Goal: Transaction & Acquisition: Book appointment/travel/reservation

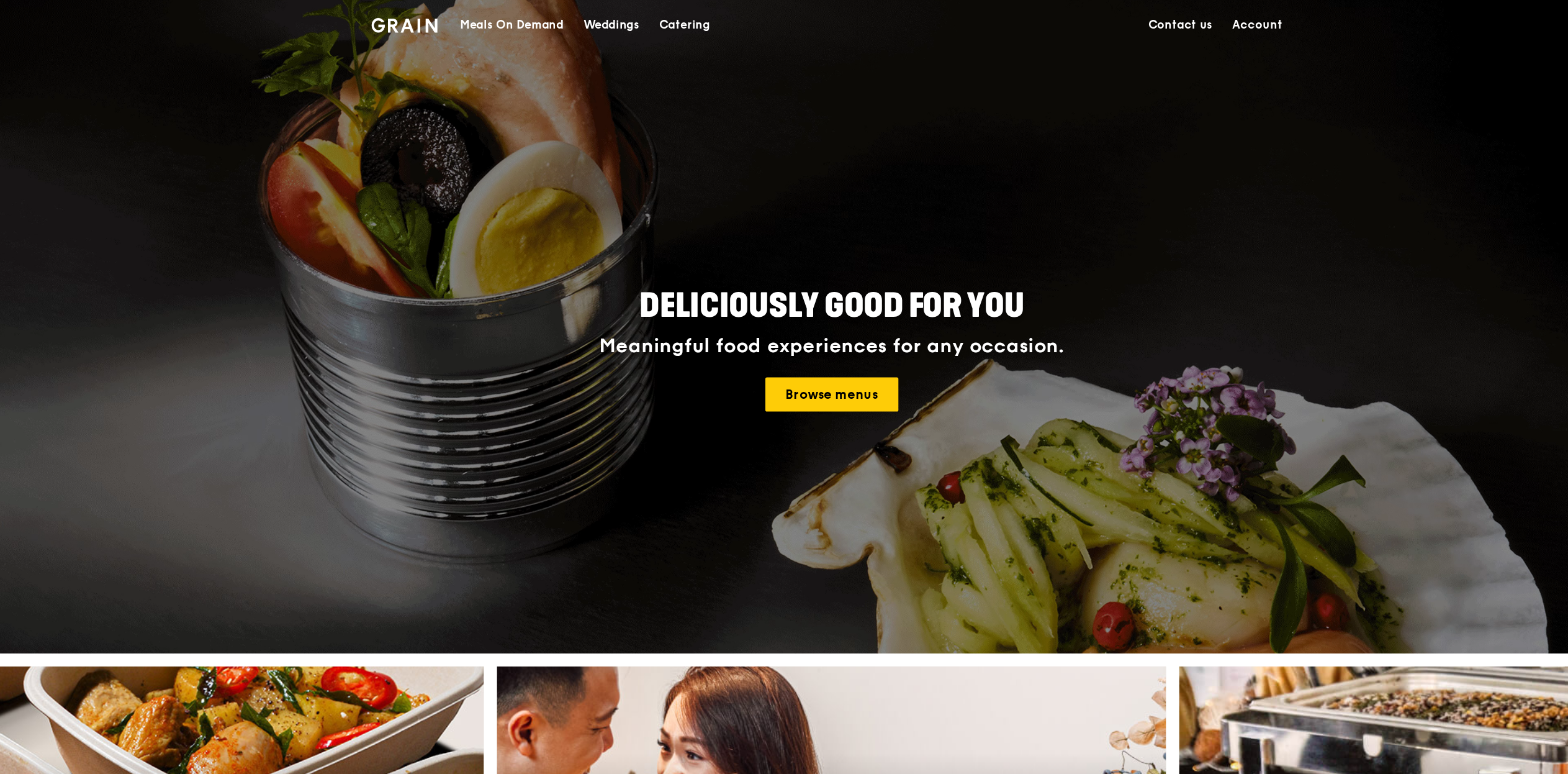
click at [674, 14] on div "Catering" at bounding box center [672, 19] width 39 height 37
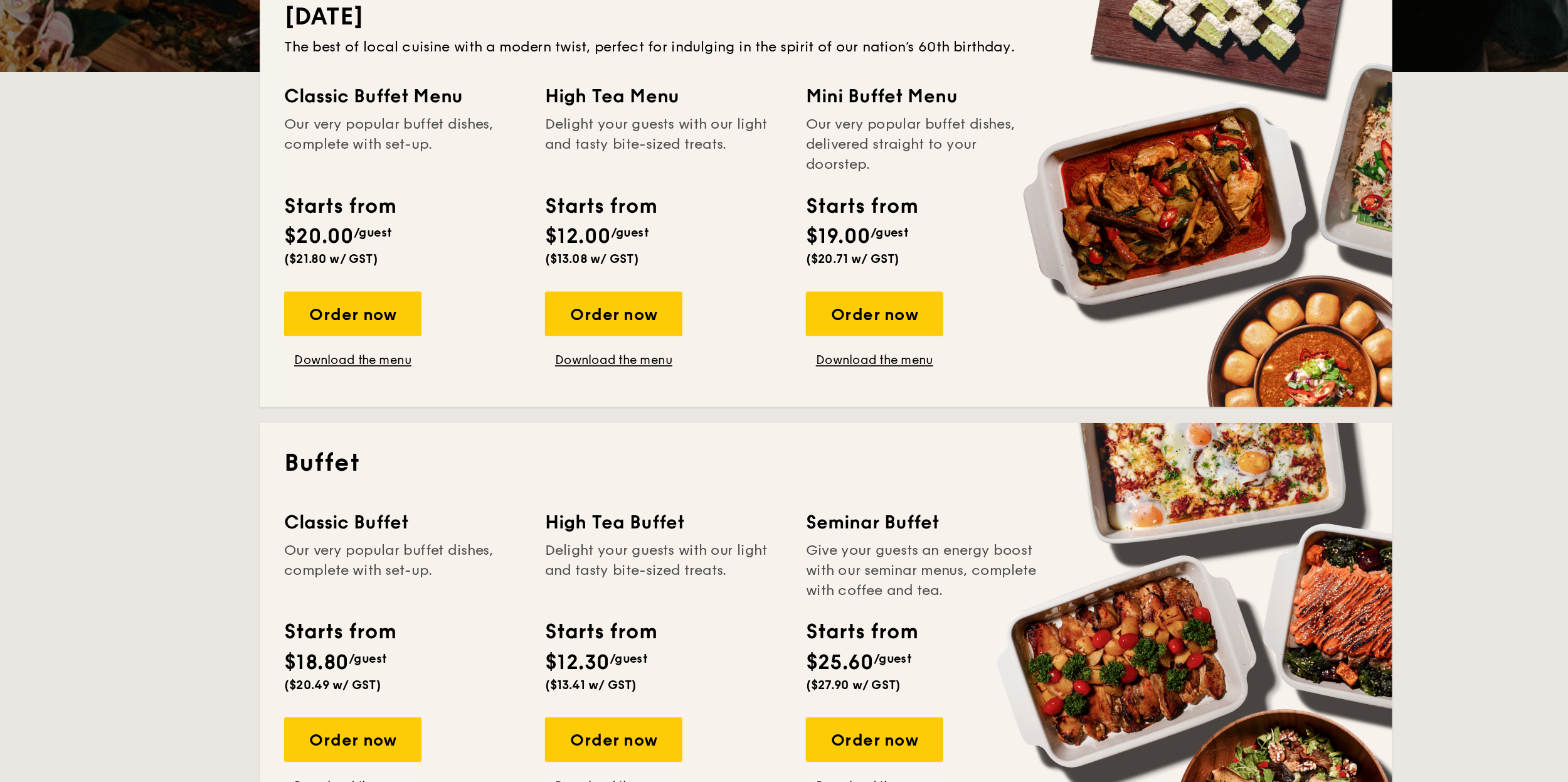
scroll to position [307, 0]
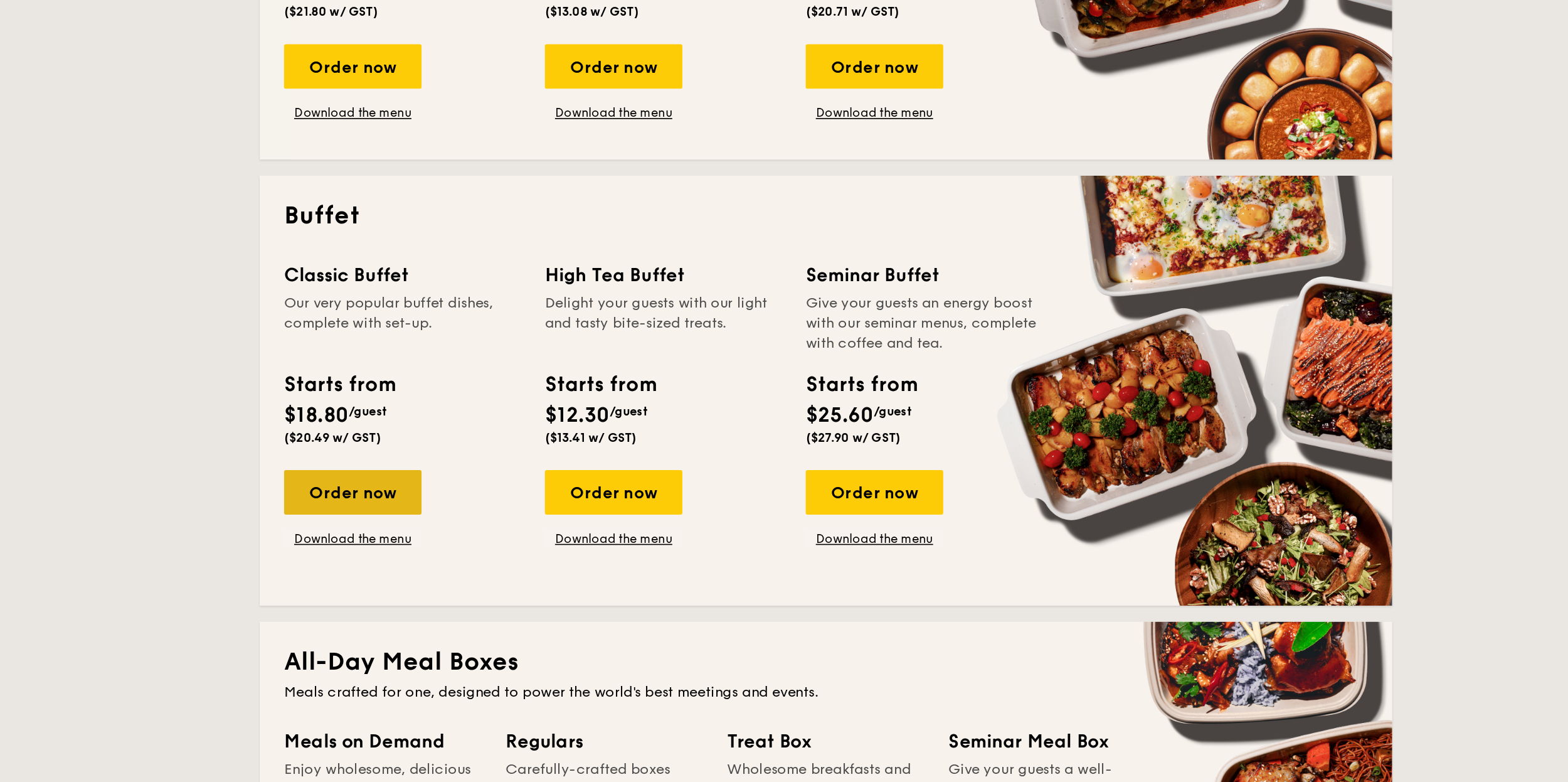
click at [483, 467] on div "Order now" at bounding box center [490, 459] width 85 height 27
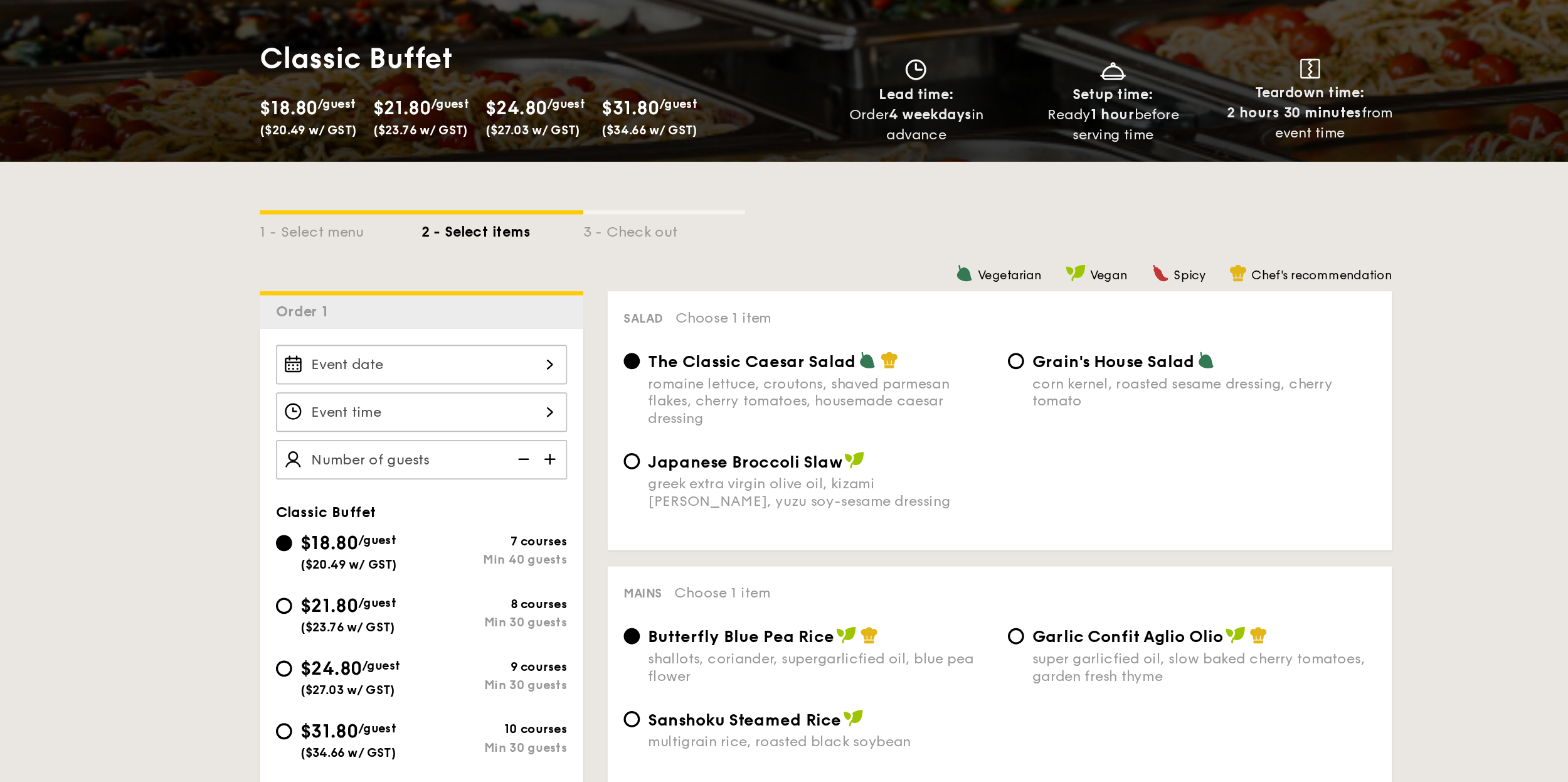
click at [846, 258] on div "Order 4 weekdays in advance" at bounding box center [840, 251] width 112 height 25
click at [855, 289] on div "1 - Select menu 2 - Select items 3 - Check out" at bounding box center [784, 314] width 702 height 81
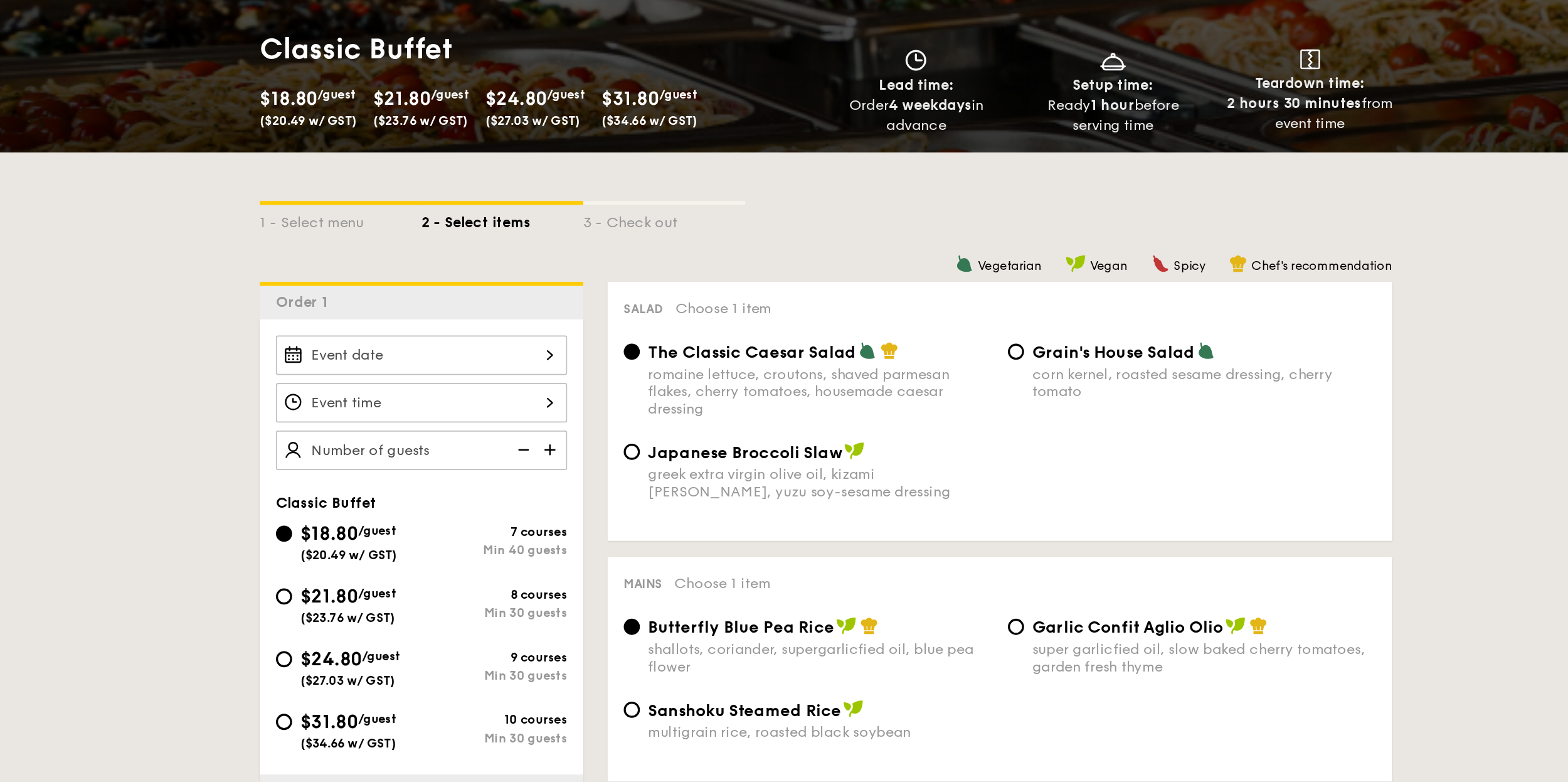
click at [860, 326] on div "1 - Select menu 2 - Select items 3 - Check out" at bounding box center [784, 314] width 702 height 81
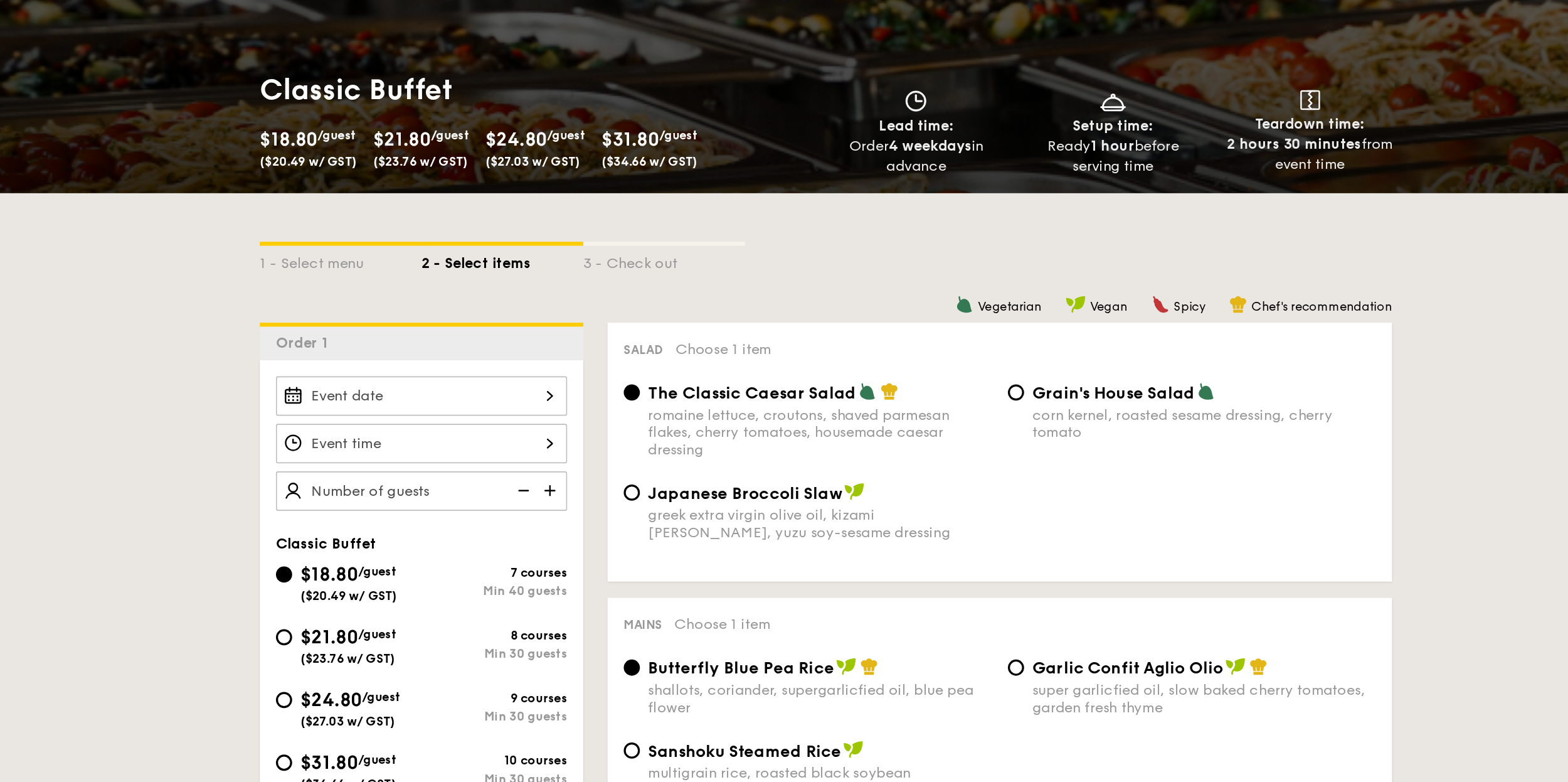
click at [856, 309] on div "1 - Select menu 2 - Select items 3 - Check out" at bounding box center [784, 314] width 702 height 20
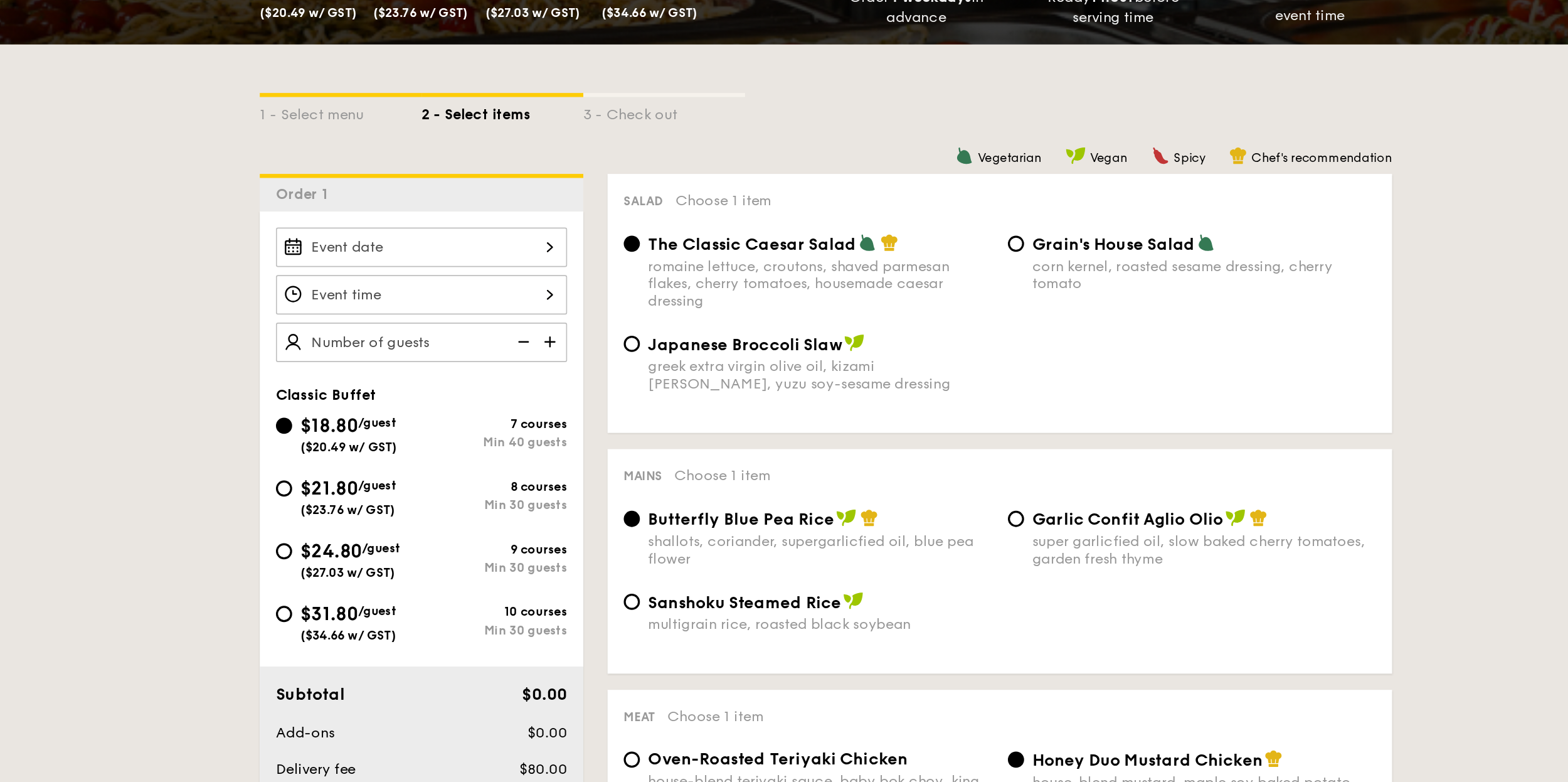
click at [553, 562] on div "Min 30 guests" at bounding box center [578, 559] width 90 height 9
click at [453, 554] on input "$21.80 /guest ($23.76 w/ GST) 8 courses Min 30 guests" at bounding box center [448, 549] width 10 height 10
radio input "true"
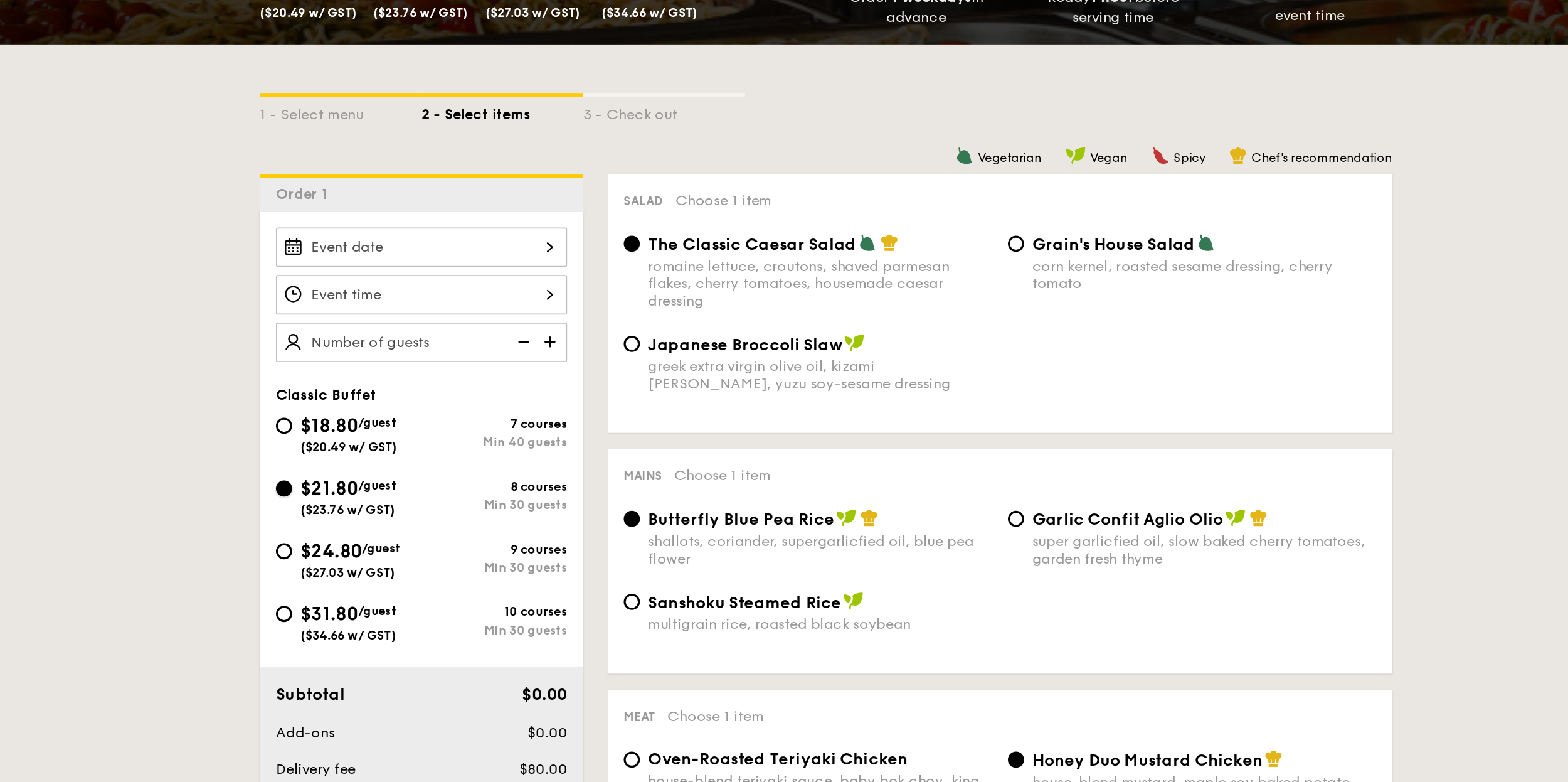
radio input "true"
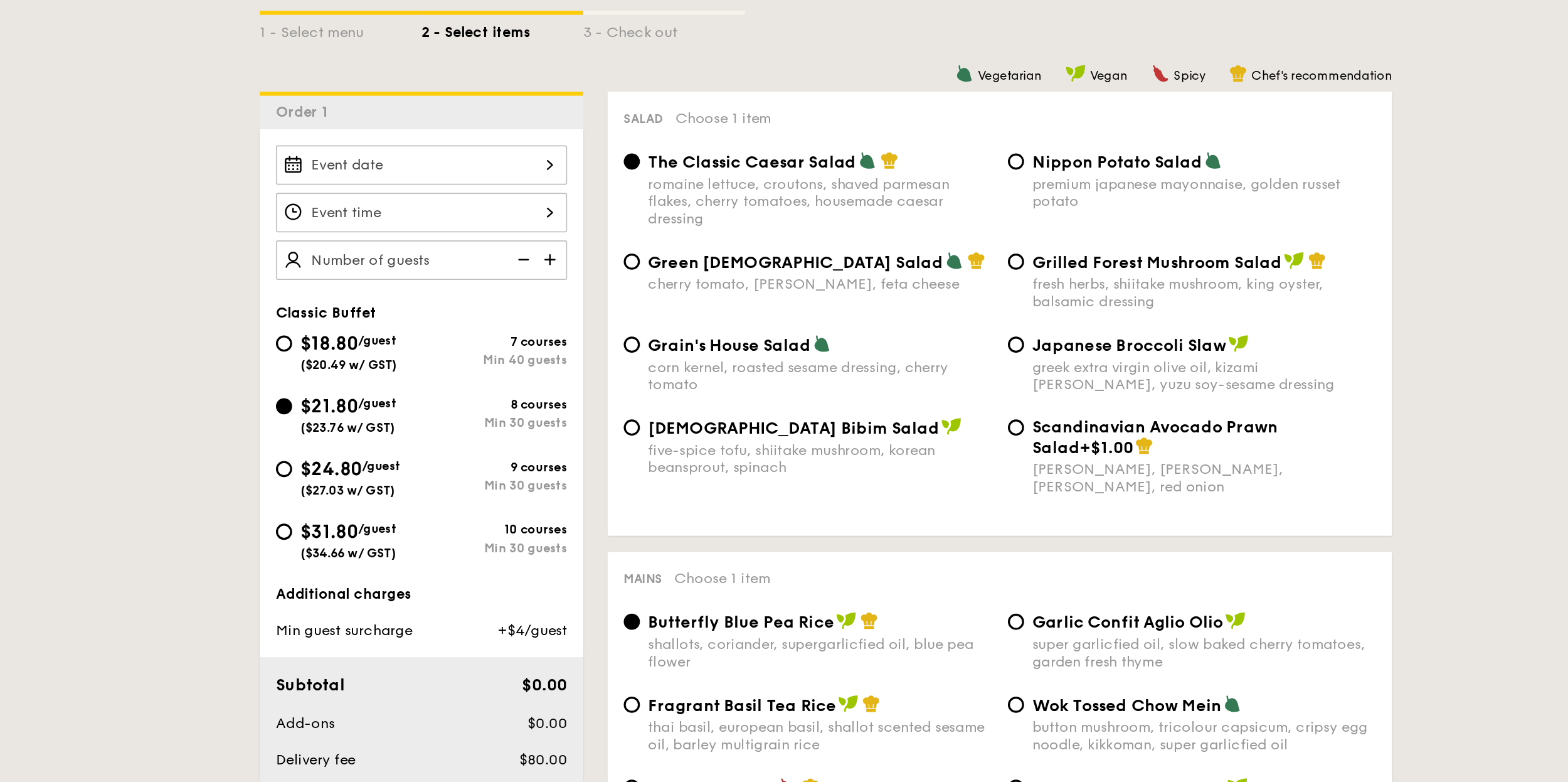
click at [621, 469] on img at bounding box center [614, 458] width 19 height 24
click at [616, 466] on img at bounding box center [614, 458] width 19 height 24
type input "30 guests"
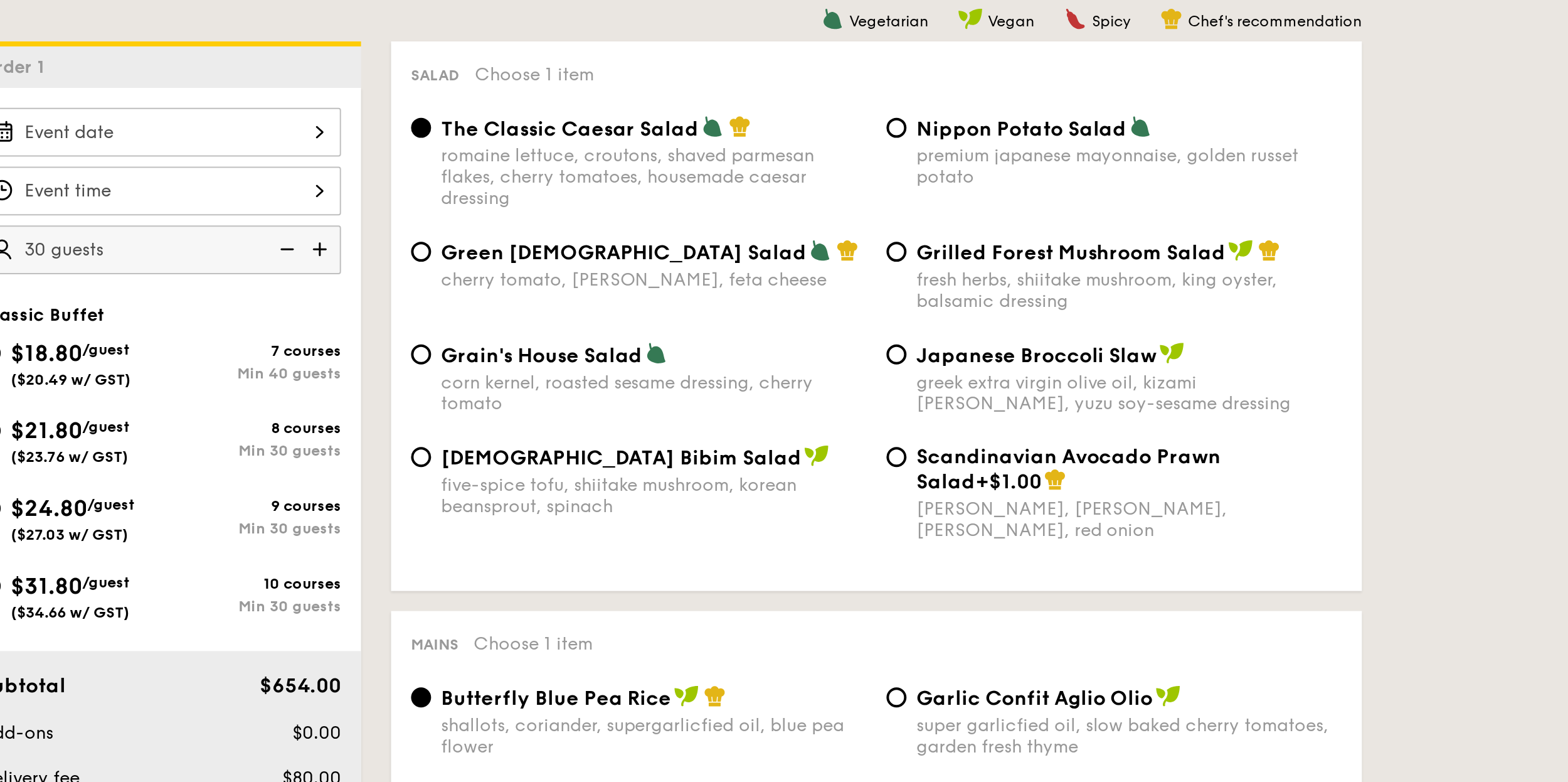
scroll to position [173, 0]
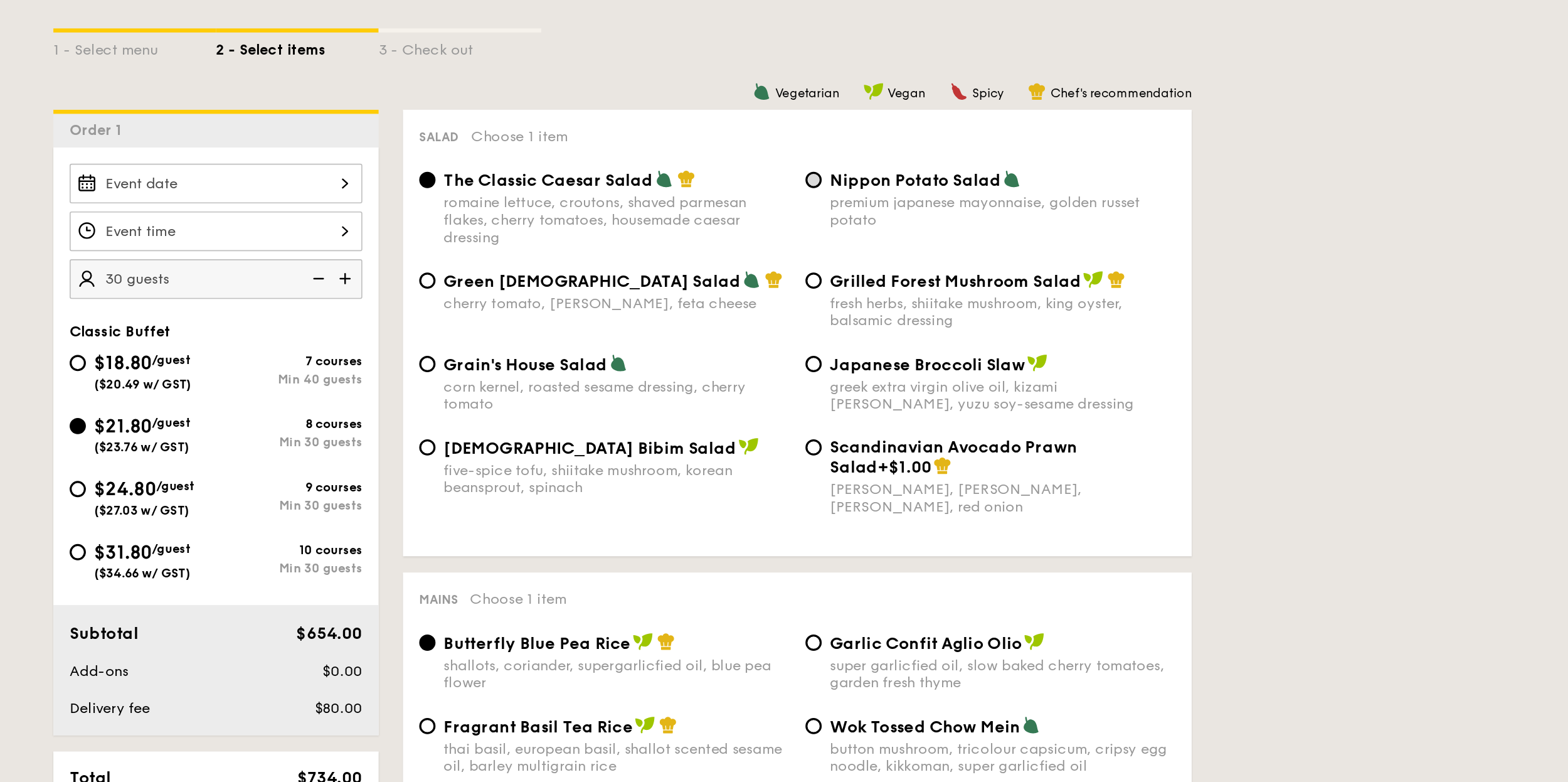
click at [905, 221] on div "Nippon Potato Salad premium japanese mayonnaise, golden russet potato" at bounding box center [1011, 236] width 239 height 36
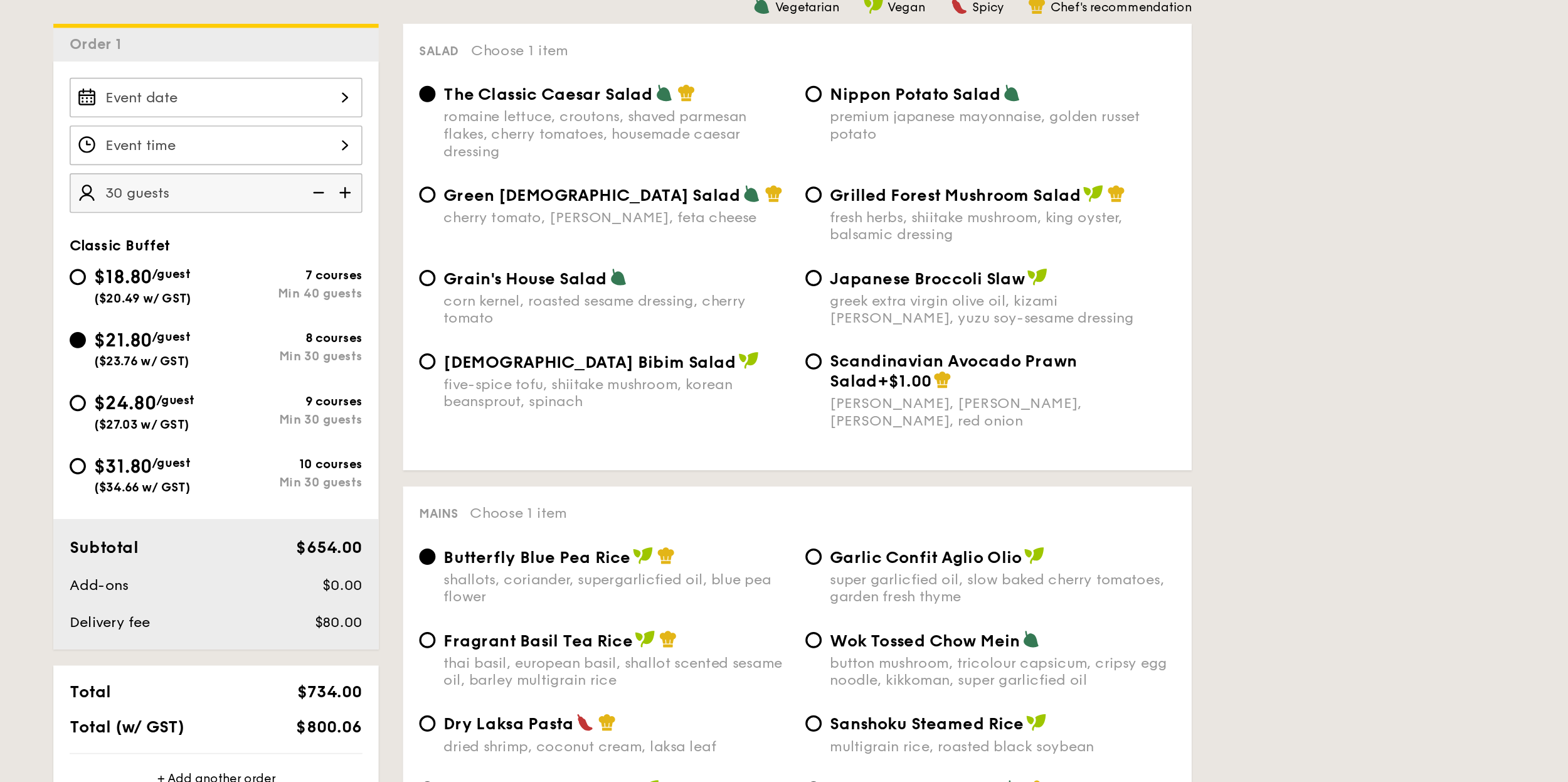
scroll to position [151, 0]
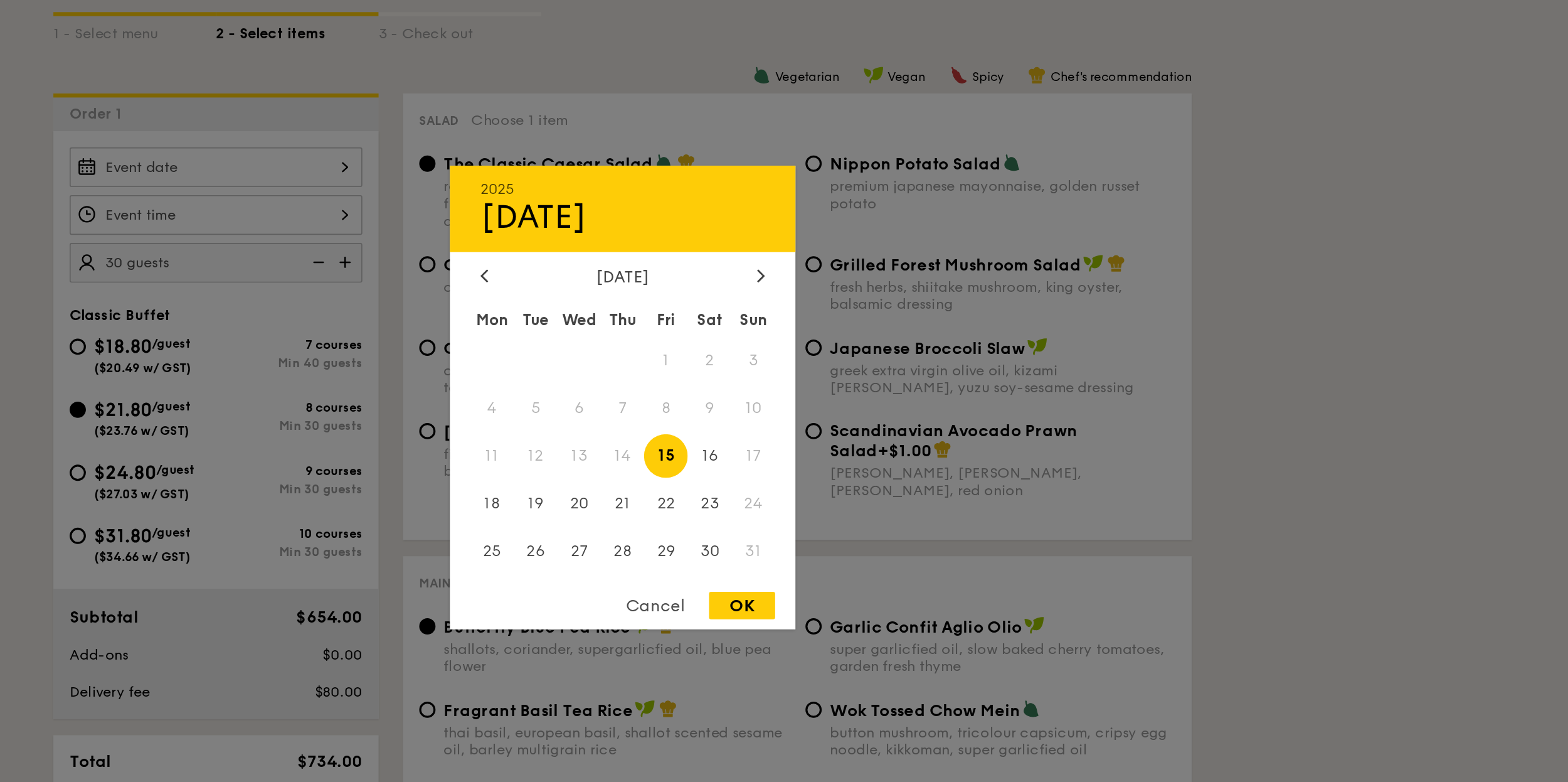
click at [543, 251] on div "2025 Aug [DATE] Tue Wed Thu Fri Sat Sun 1 2 3 4 5 6 7 8 9 10 11 12 13 14 15 16 …" at bounding box center [533, 249] width 181 height 25
drag, startPoint x: 773, startPoint y: 485, endPoint x: 780, endPoint y: 487, distance: 7.3
click at [779, 486] on span "28" at bounding box center [784, 485] width 27 height 27
click at [846, 518] on div "OK" at bounding box center [858, 519] width 41 height 17
type input "[DATE]"
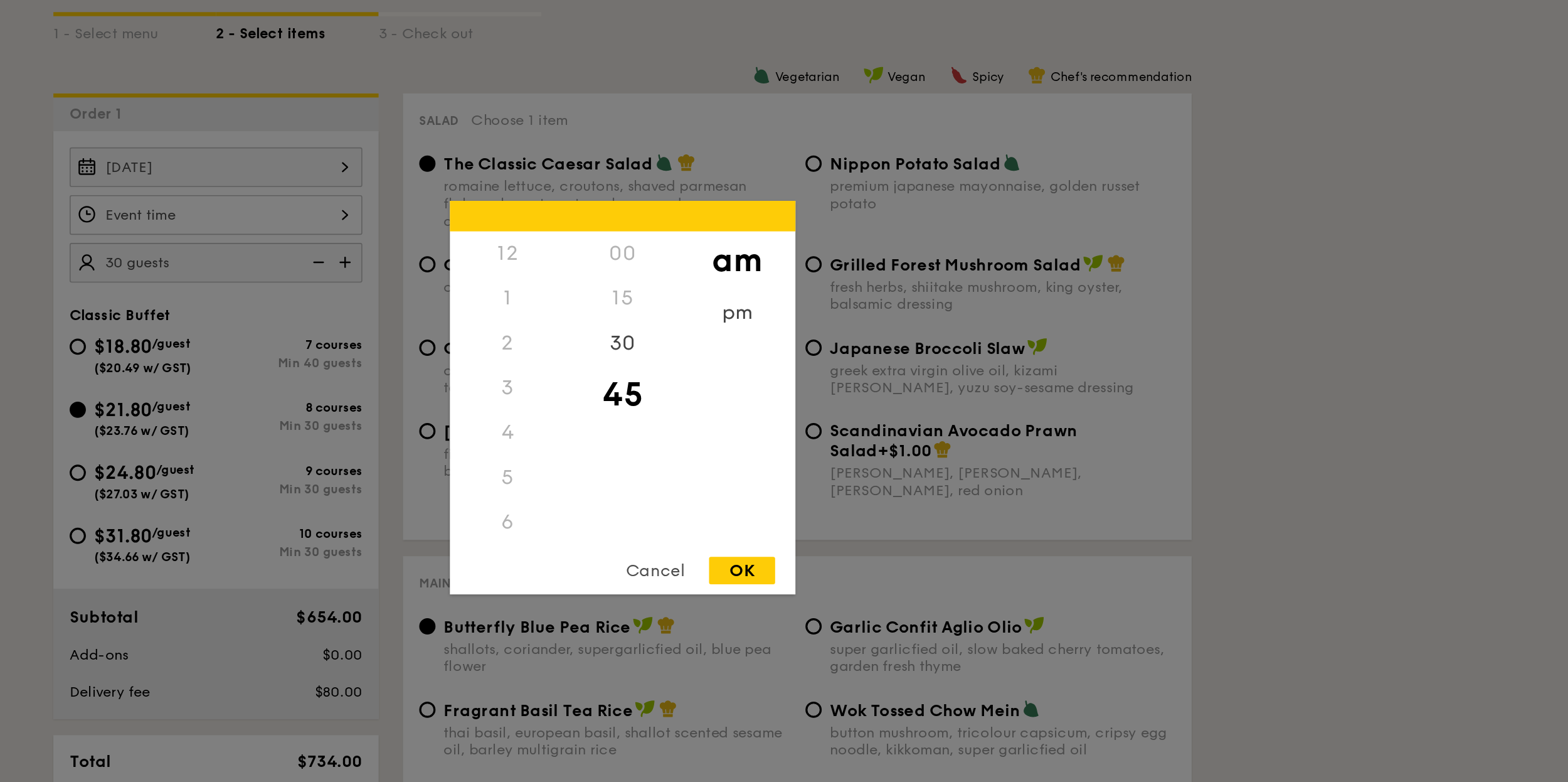
click at [577, 272] on div "12 1 2 3 4 5 6 7 8 9 10 11 00 15 30 45 am pm Cancel OK" at bounding box center [533, 278] width 181 height 25
click at [577, 272] on div at bounding box center [784, 391] width 1568 height 782
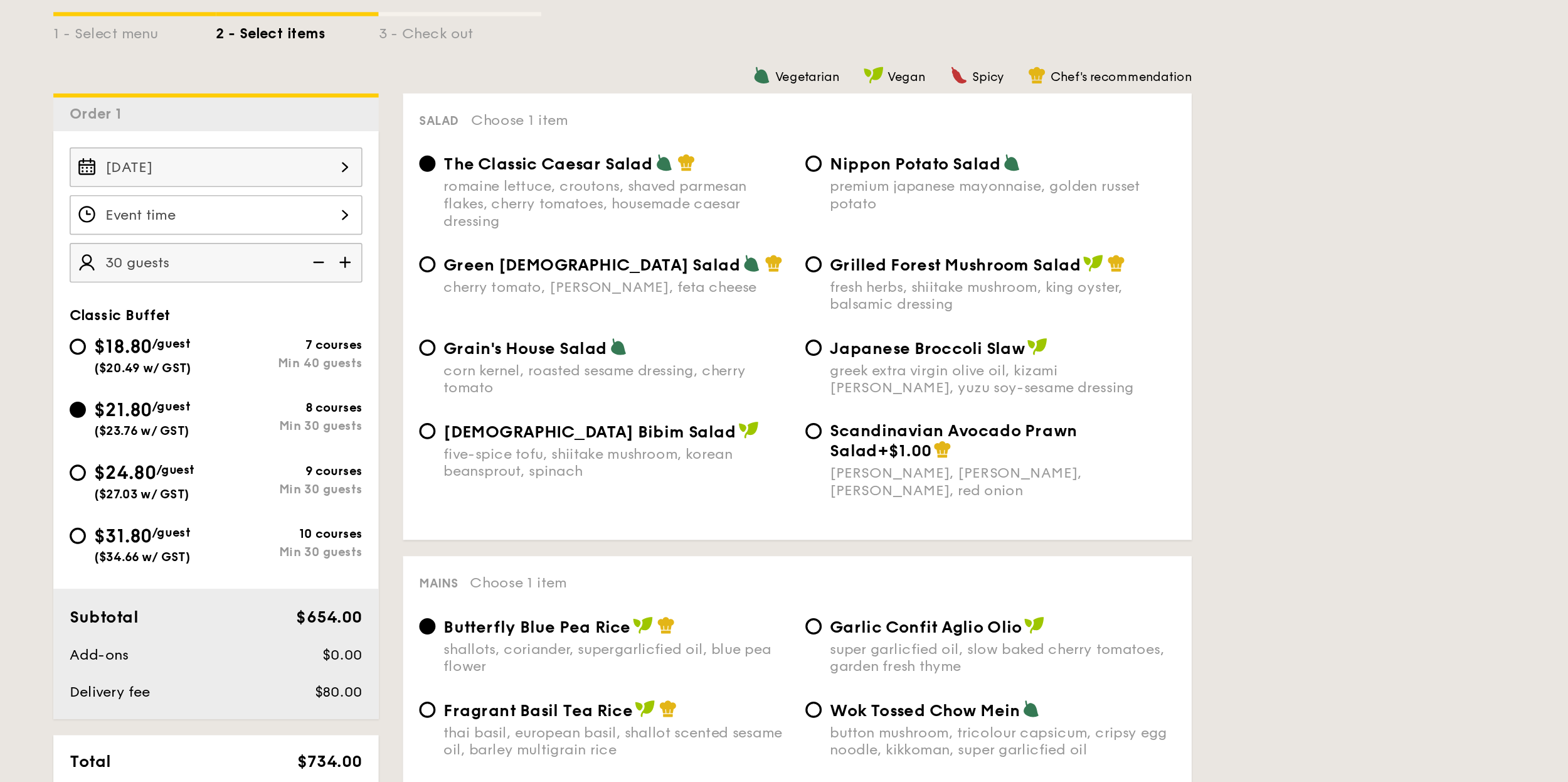
click at [579, 279] on div at bounding box center [533, 278] width 181 height 25
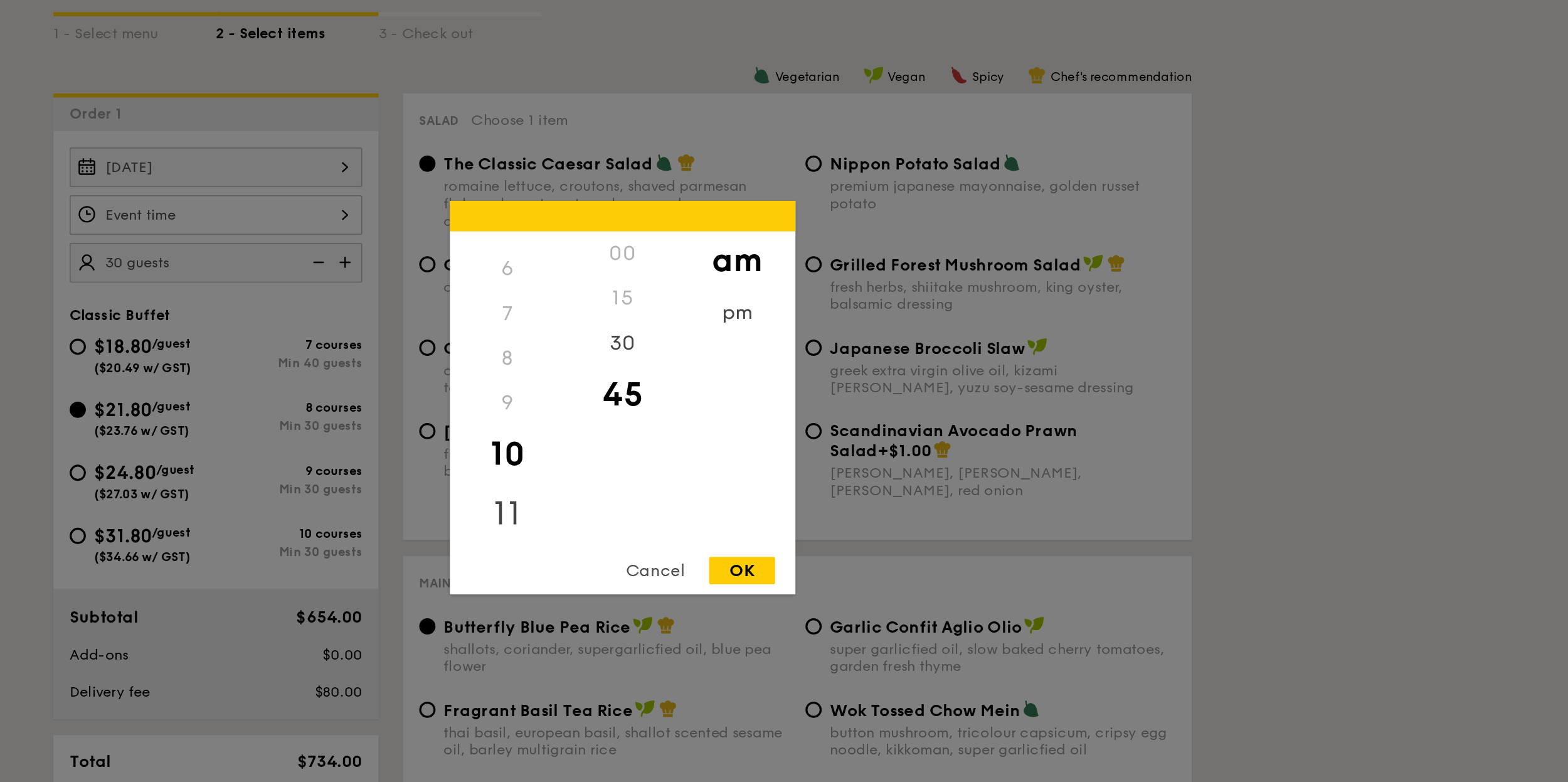
scroll to position [158, 0]
click at [715, 452] on div "11" at bounding box center [712, 462] width 71 height 36
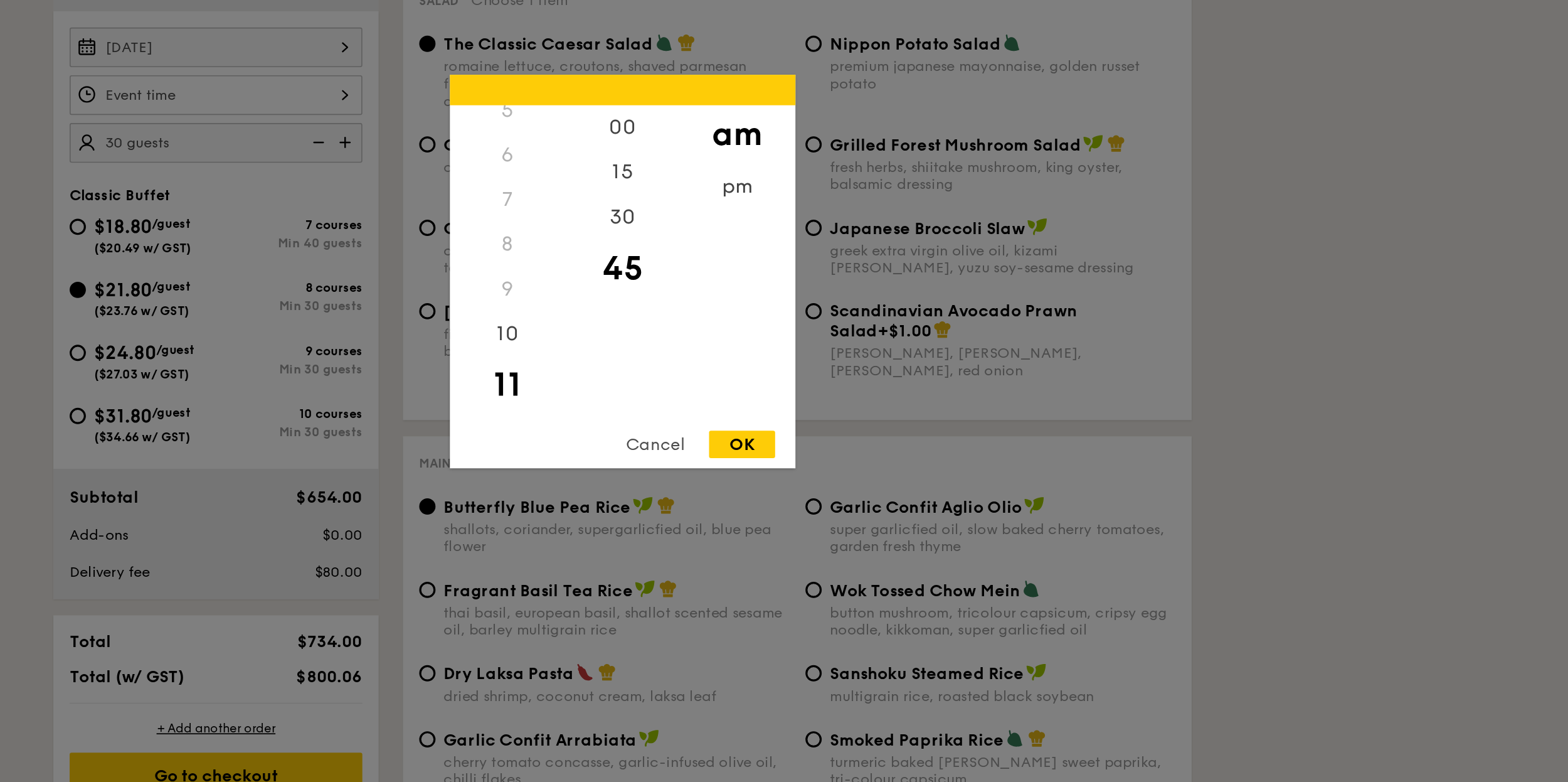
scroll to position [148, 0]
click at [712, 469] on div "11" at bounding box center [712, 462] width 71 height 36
click at [851, 336] on div "pm" at bounding box center [854, 343] width 71 height 36
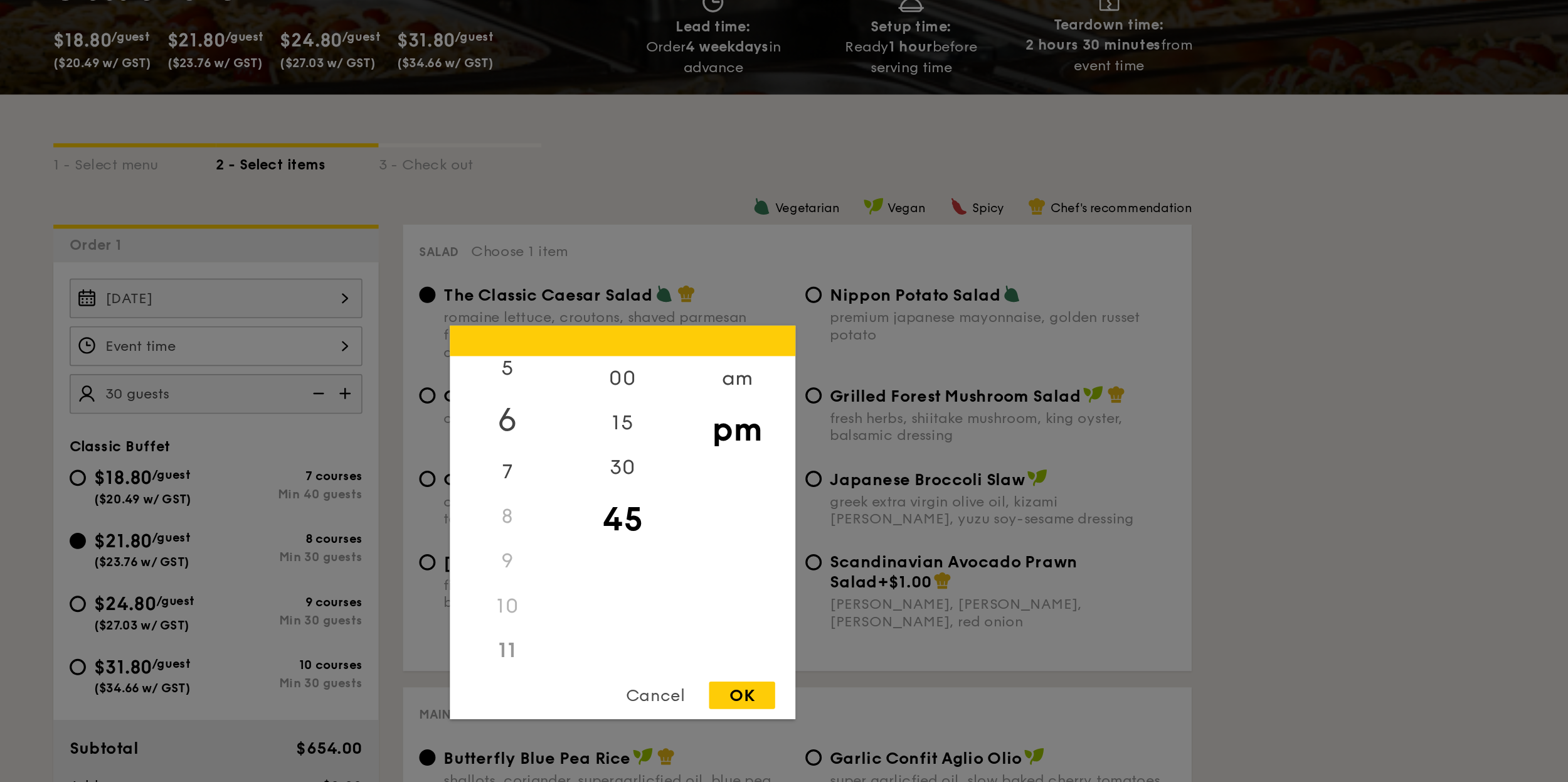
scroll to position [0, 0]
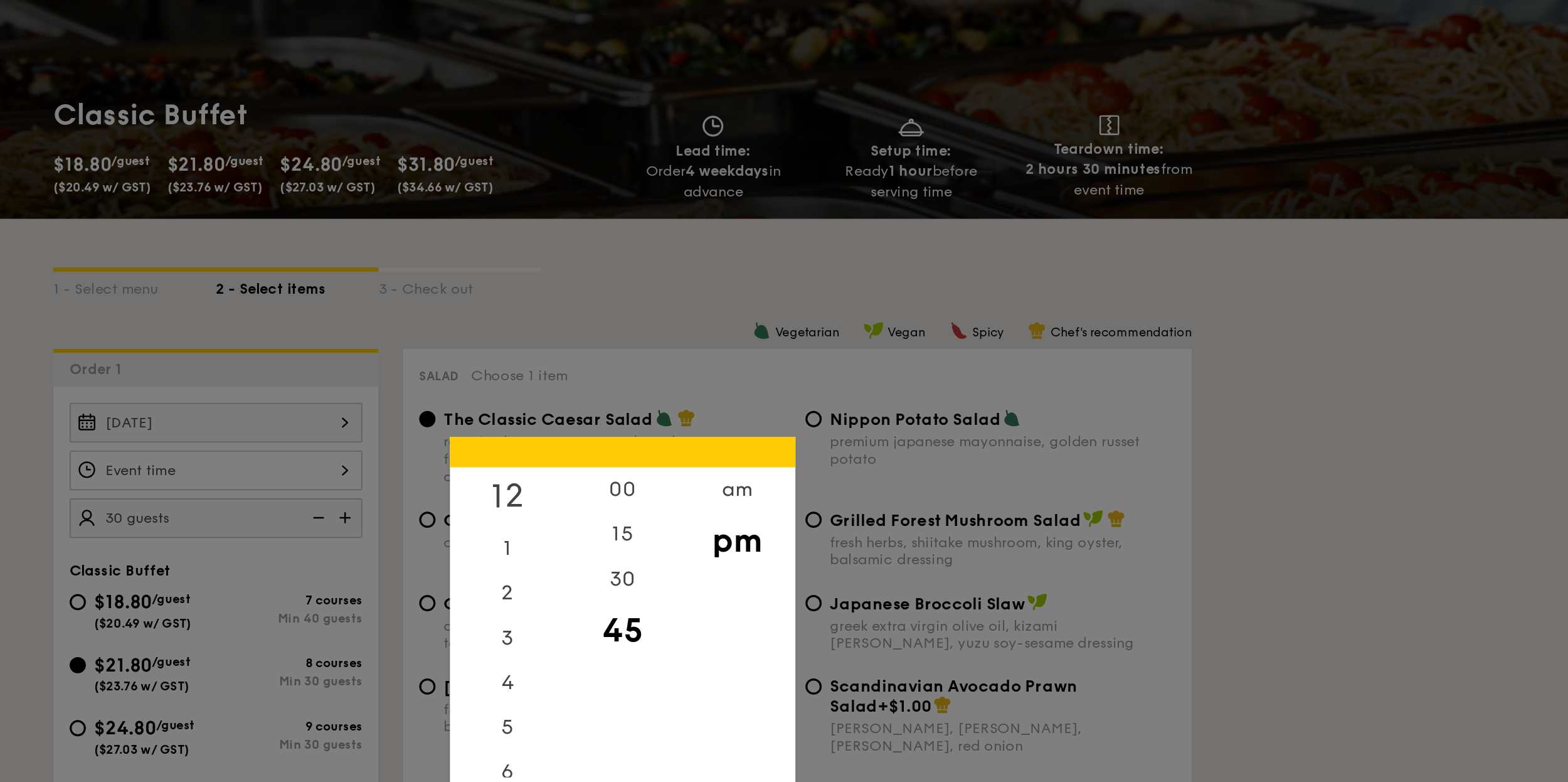
click at [711, 291] on div "12" at bounding box center [712, 307] width 71 height 36
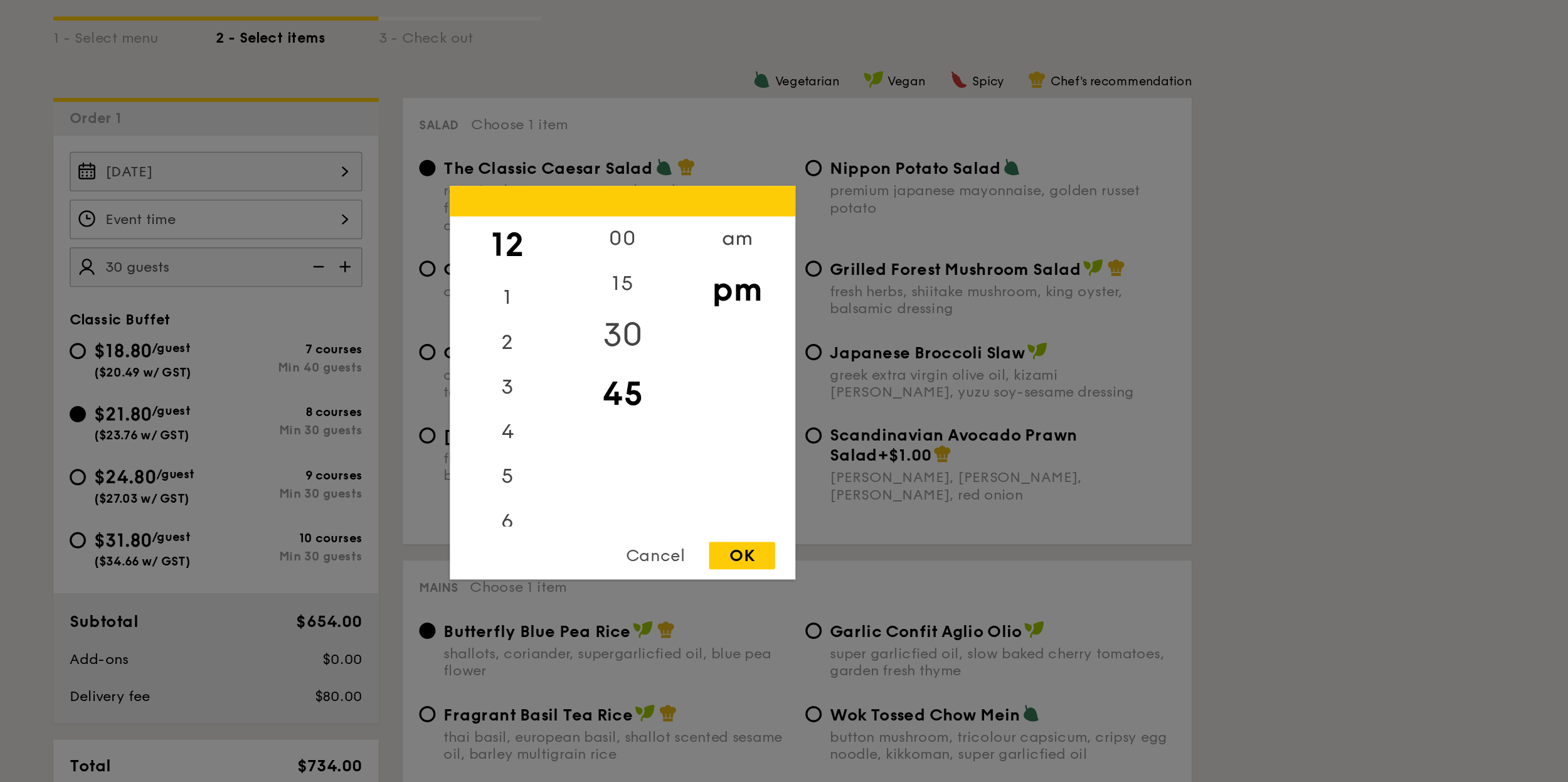
click at [777, 369] on div "30" at bounding box center [783, 362] width 71 height 36
click at [870, 494] on div "OK" at bounding box center [858, 498] width 41 height 17
type input "12:30PM"
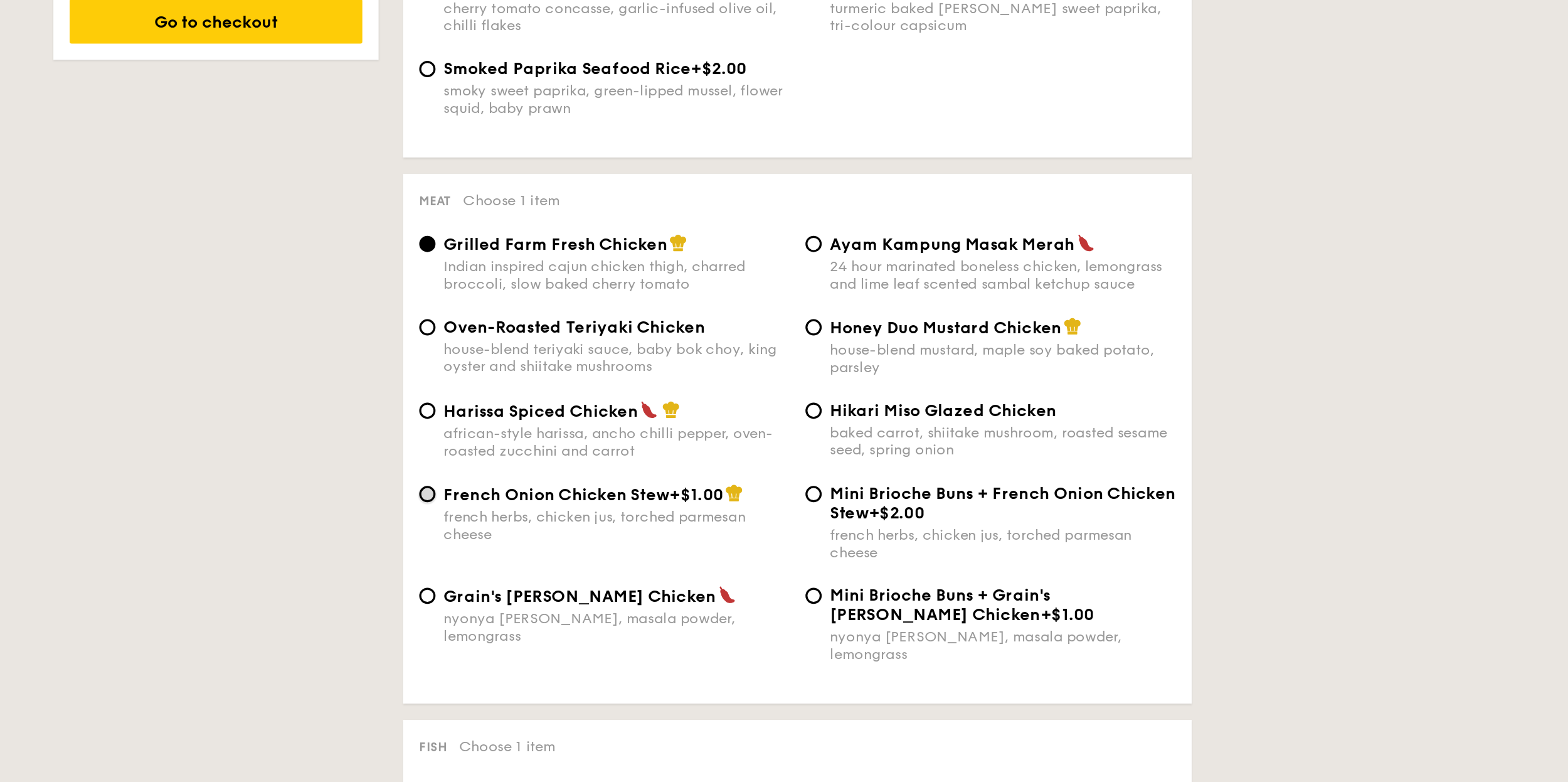
click at [665, 609] on input "French Onion Chicken Stew +$1.00 french herbs, chicken jus, torched parmesan ch…" at bounding box center [663, 604] width 10 height 10
radio input "true"
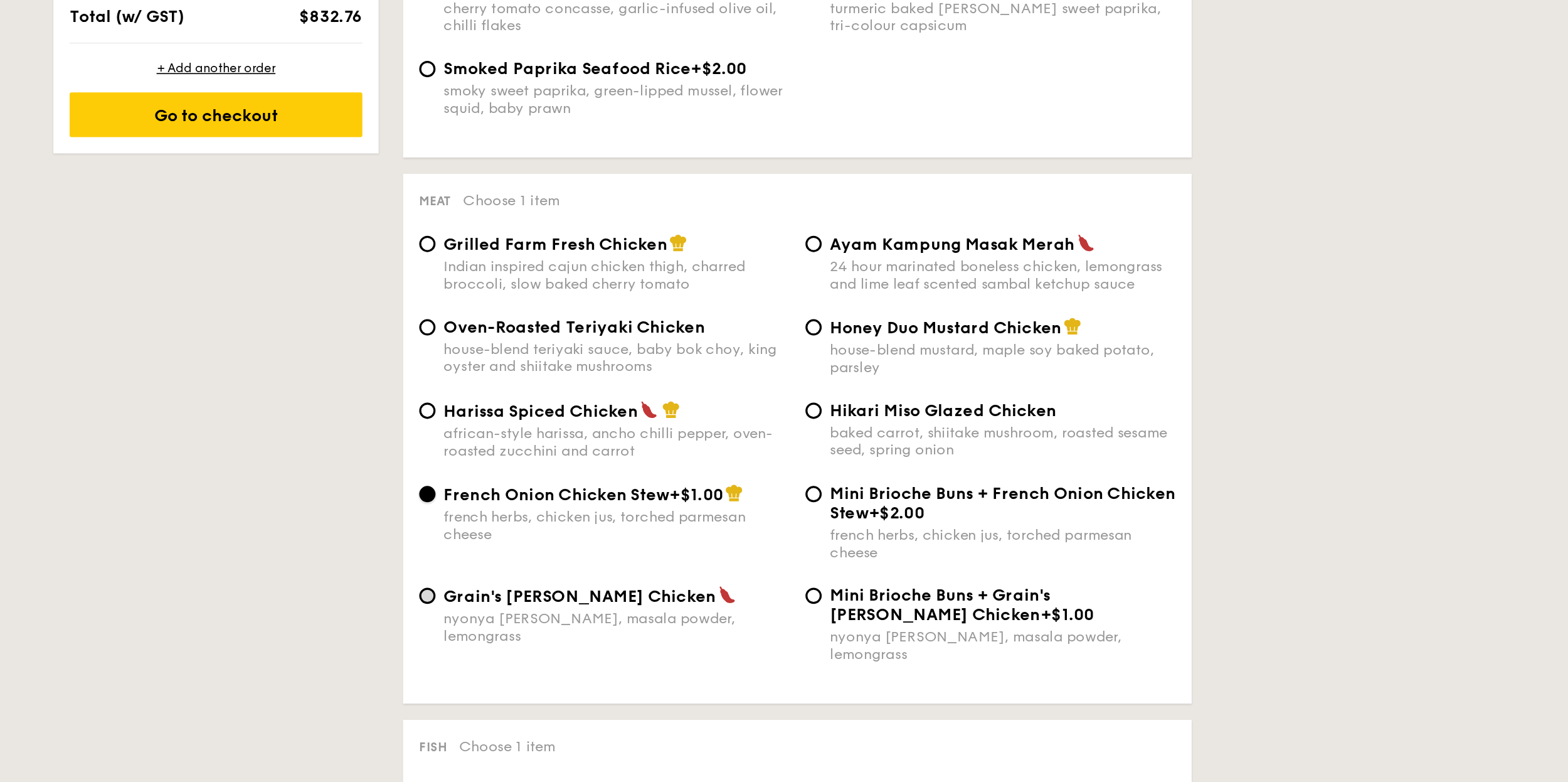
scroll to position [594, 0]
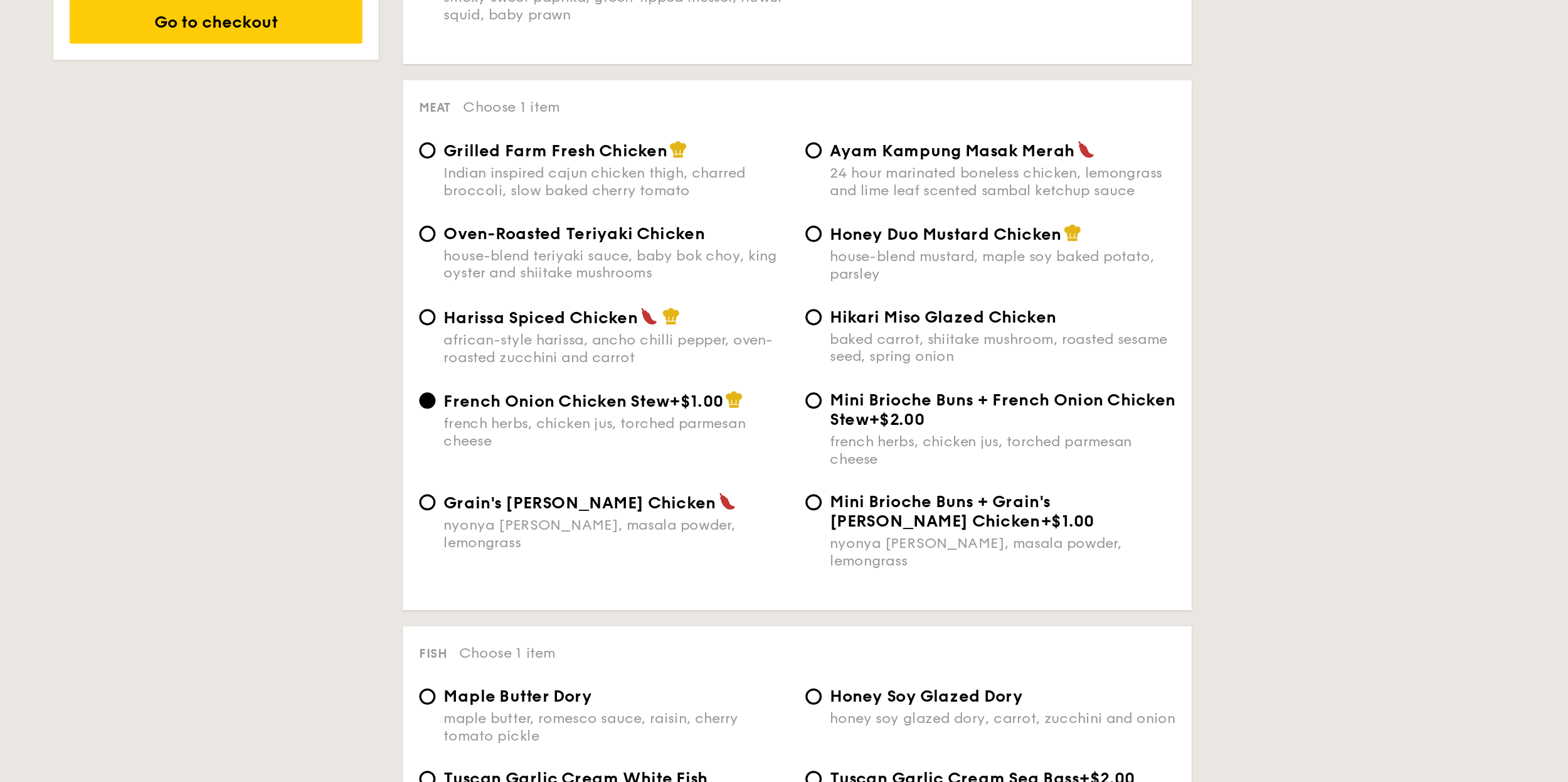
click at [681, 446] on span "Oven-Roasted Teriyaki Chicken" at bounding box center [754, 443] width 161 height 12
click at [669, 446] on input "Oven-Roasted Teriyaki Chicken house-blend teriyaki sauce, baby bok choy, king o…" at bounding box center [663, 444] width 10 height 10
radio input "true"
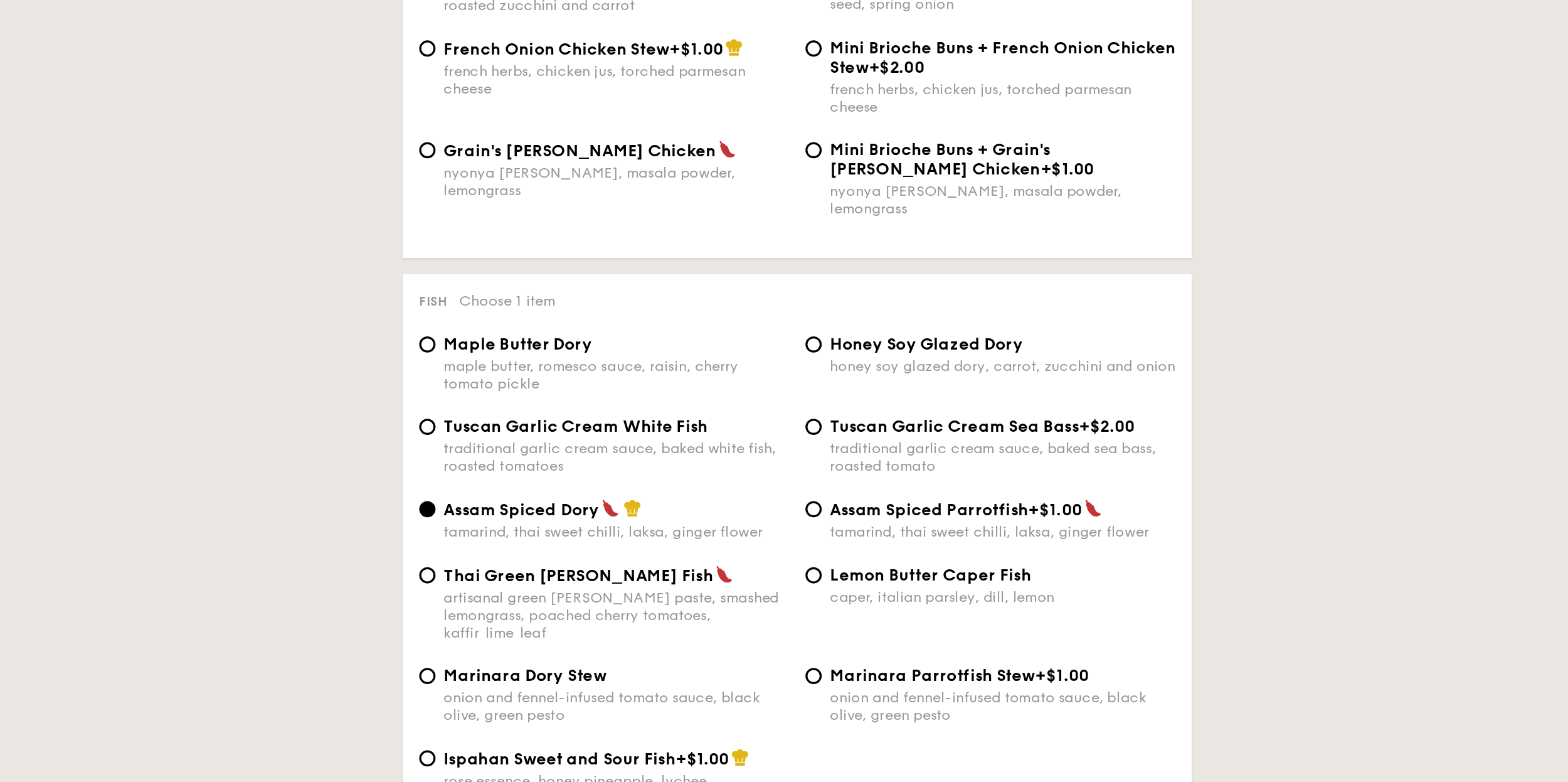
scroll to position [846, 0]
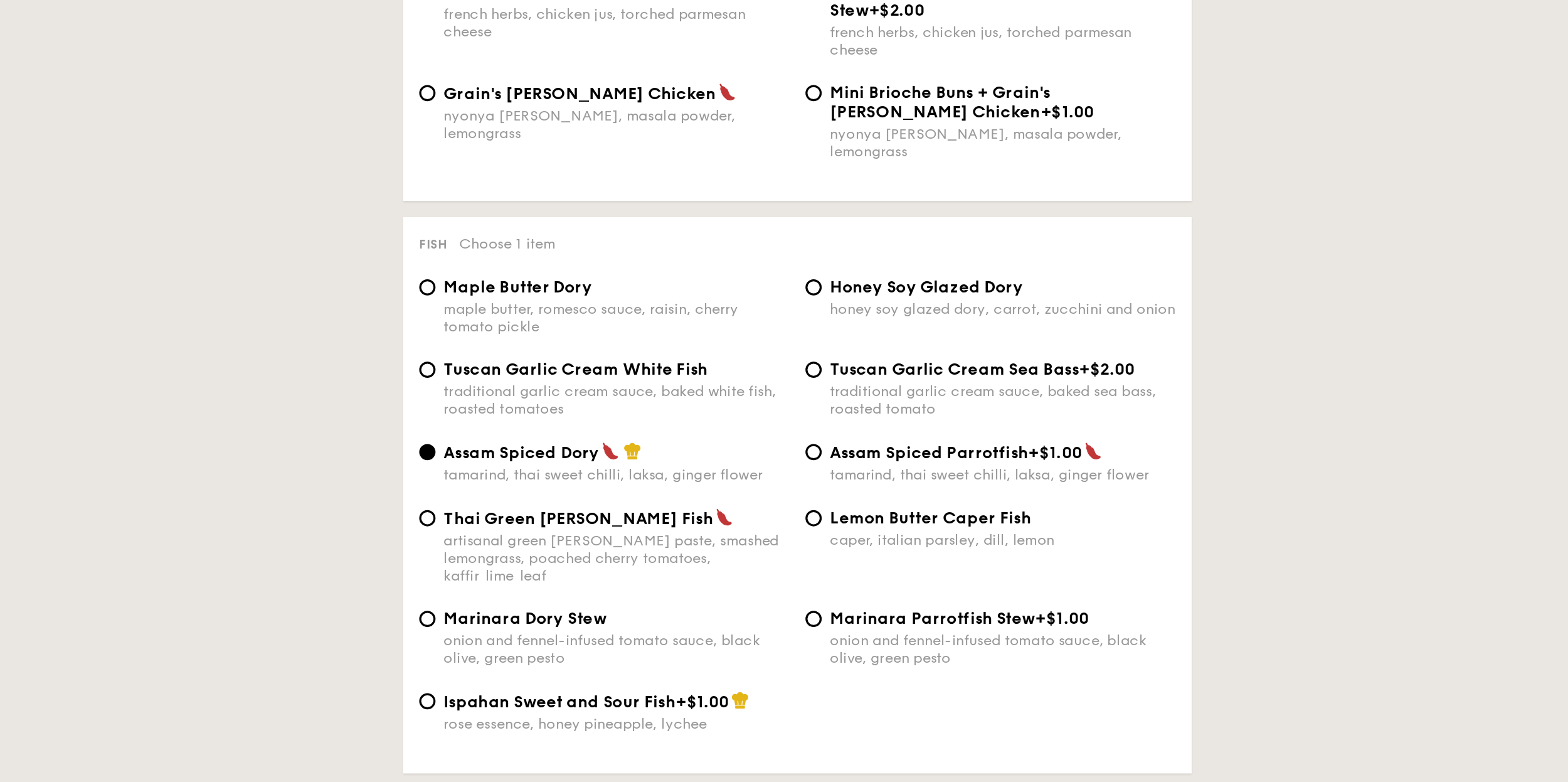
click at [752, 492] on div "maple butter, romesco sauce, raisin, cherry tomato pickle" at bounding box center [780, 496] width 213 height 21
click at [669, 482] on input "Maple Butter Dory maple butter, romesco sauce, raisin, cherry tomato pickle" at bounding box center [663, 477] width 10 height 10
radio input "true"
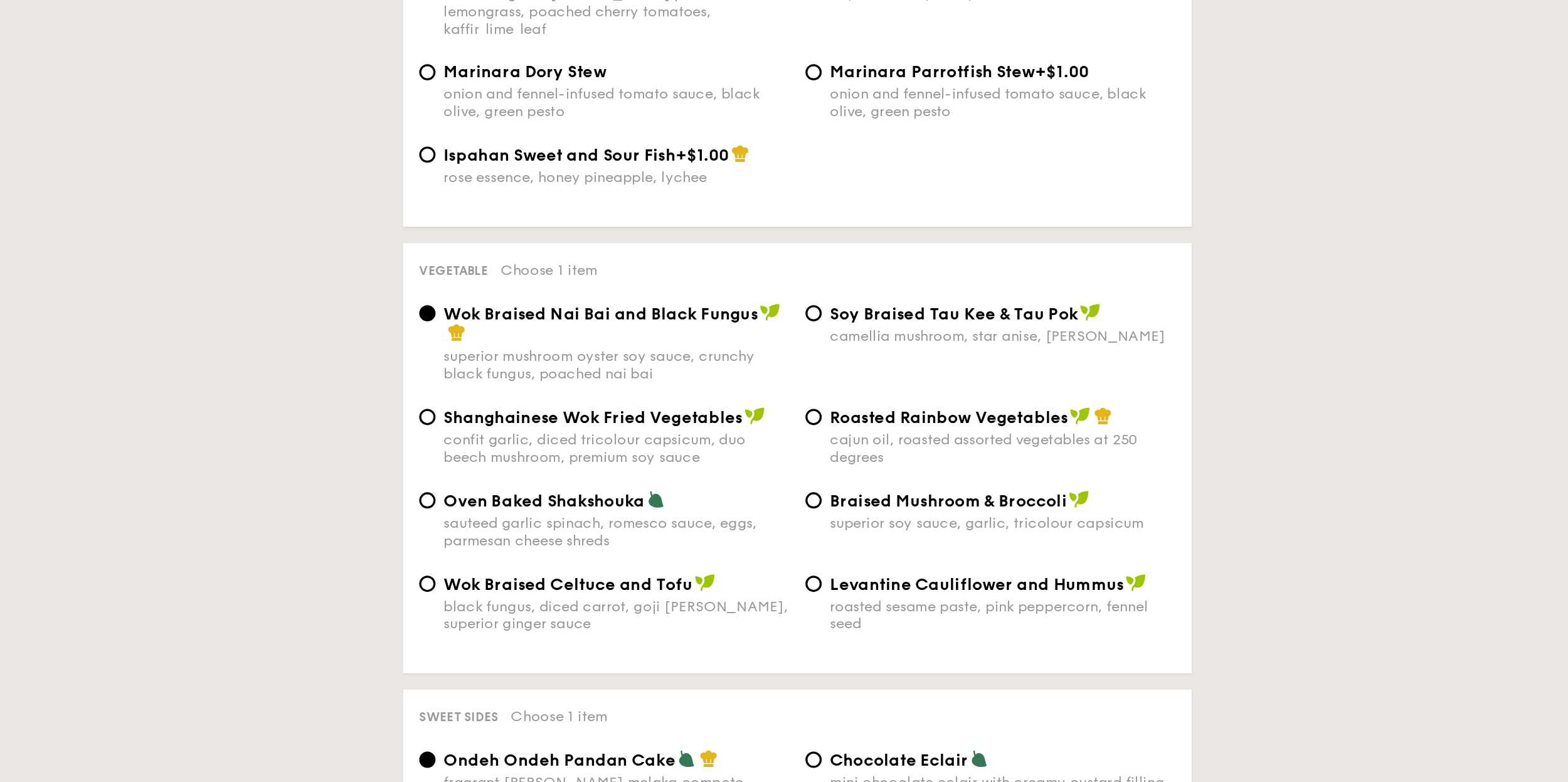
scroll to position [1233, 0]
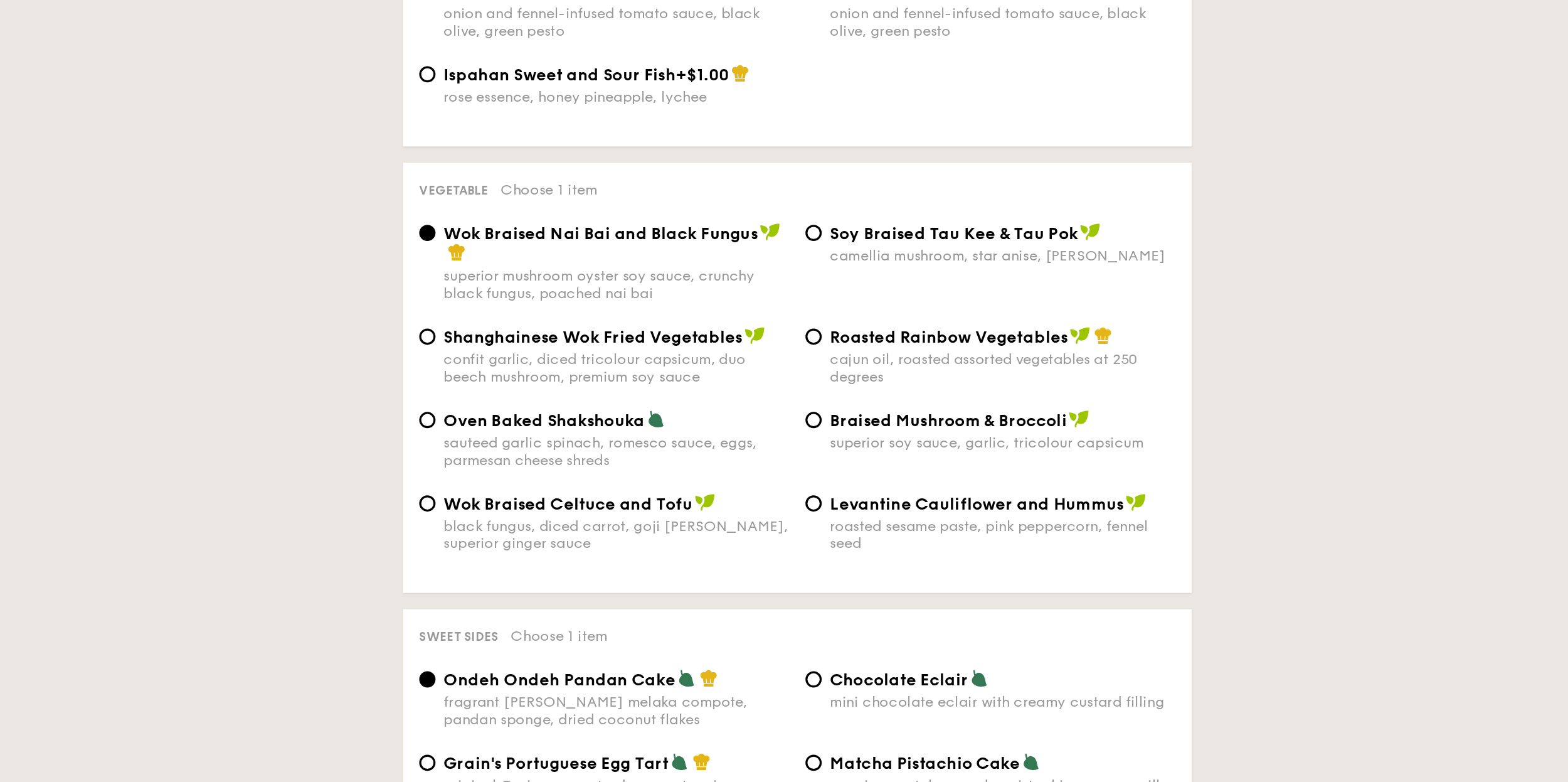
click at [721, 567] on div "sauteed garlic spinach, romesco sauce, eggs, parmesan cheese shreds" at bounding box center [780, 578] width 213 height 21
click at [669, 556] on input "Oven Baked Shakshouka sauteed garlic spinach, romesco sauce, eggs, parmesan che…" at bounding box center [663, 559] width 10 height 10
radio input "true"
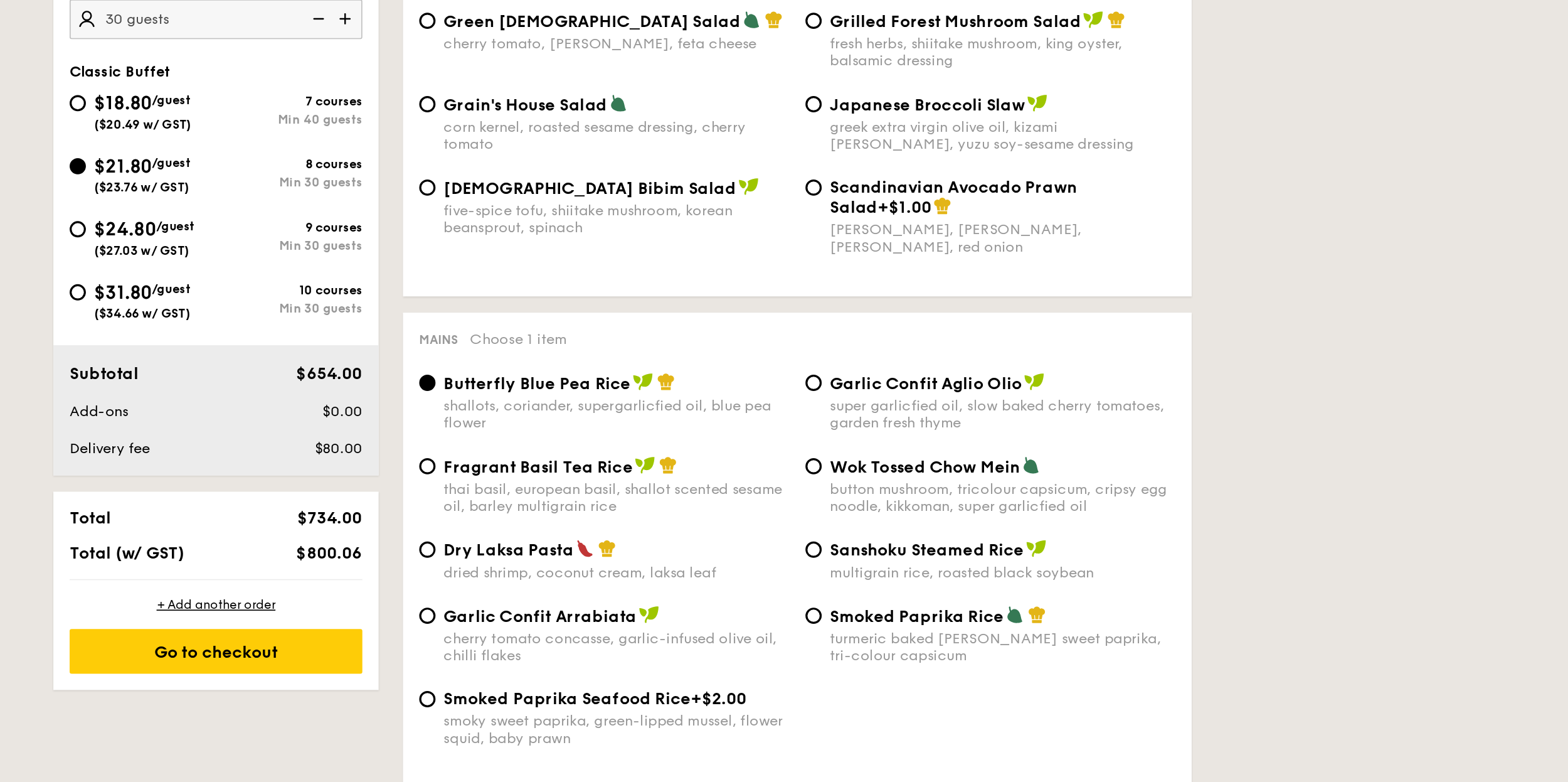
scroll to position [146, 0]
click at [458, 358] on span "$18.80" at bounding box center [475, 364] width 36 height 14
click at [453, 359] on input "$18.80 /guest ($20.49 w/ GST) 7 courses Min 40 guests" at bounding box center [448, 364] width 10 height 10
radio input "true"
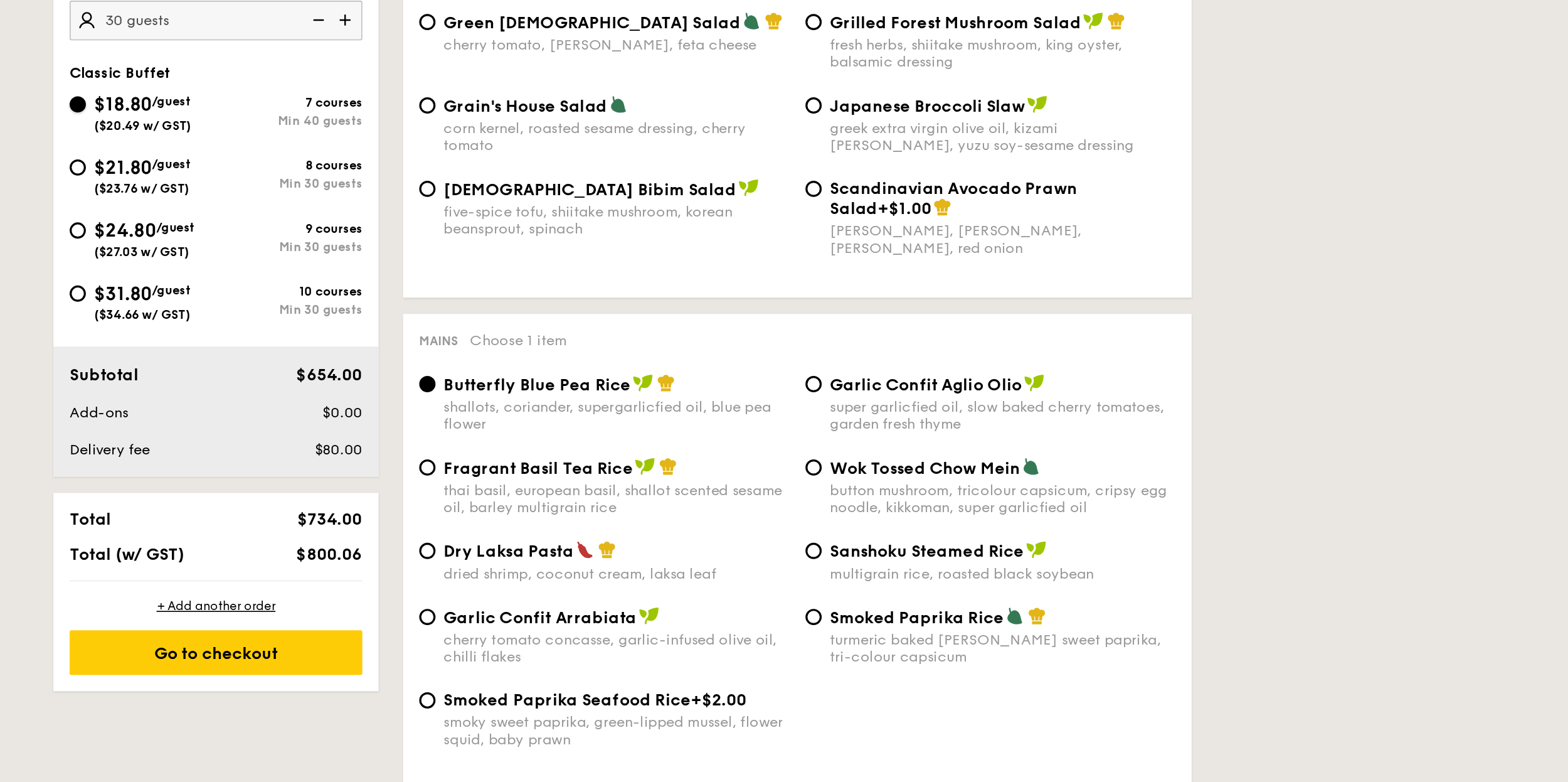
radio input "true"
radio input "false"
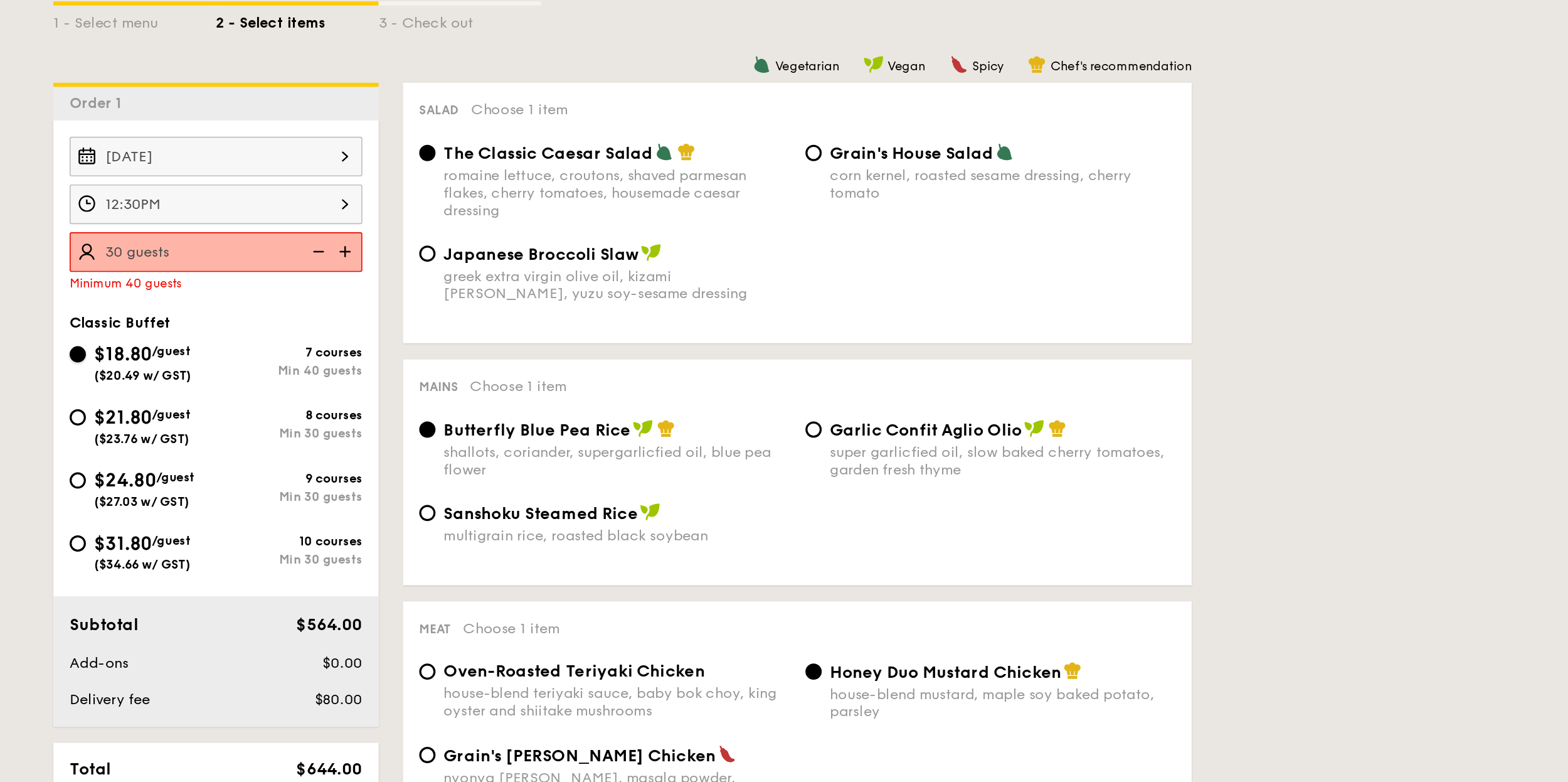
scroll to position [146, 0]
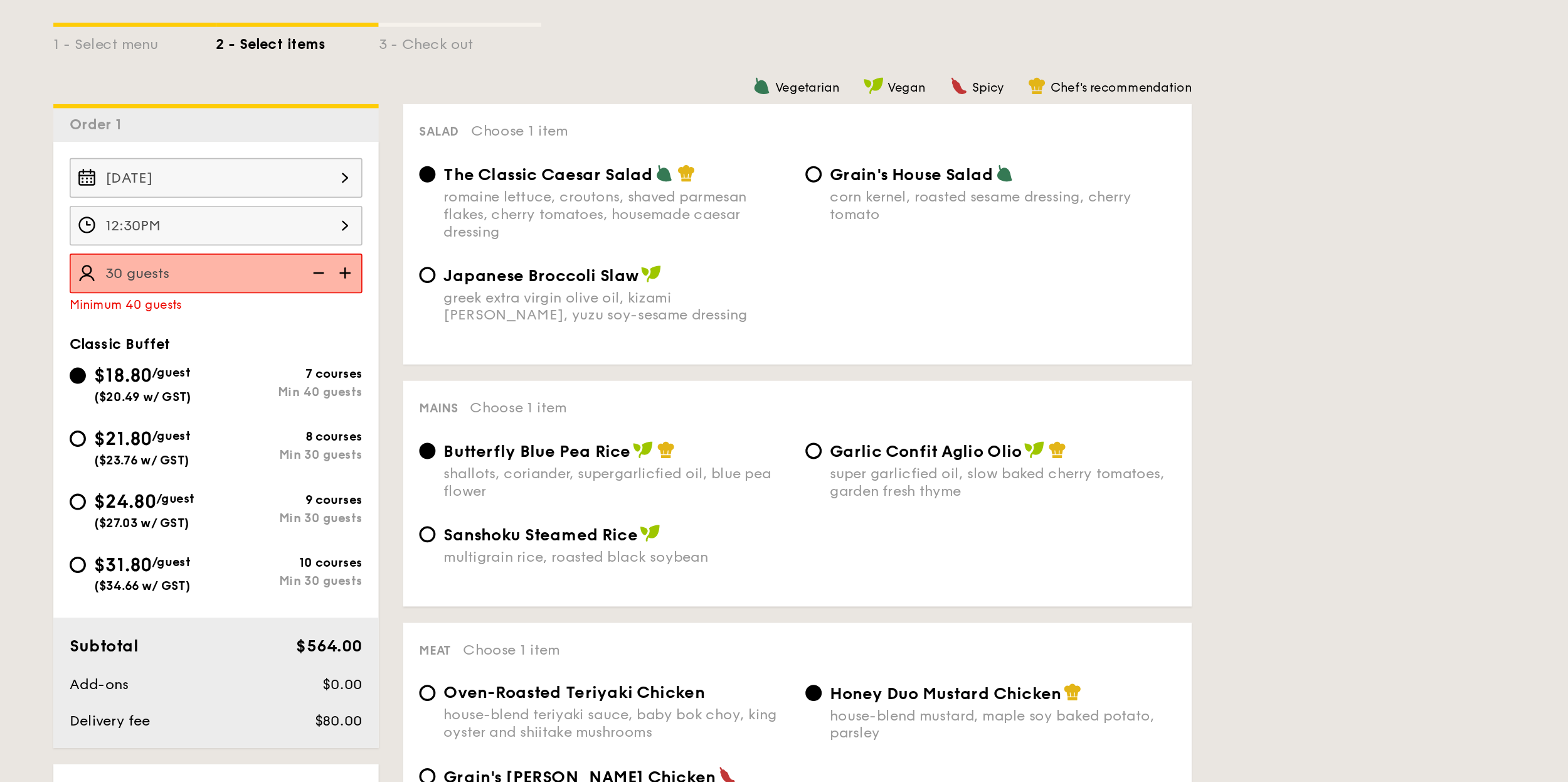
click at [613, 312] on img at bounding box center [614, 312] width 19 height 24
type input "40 guests"
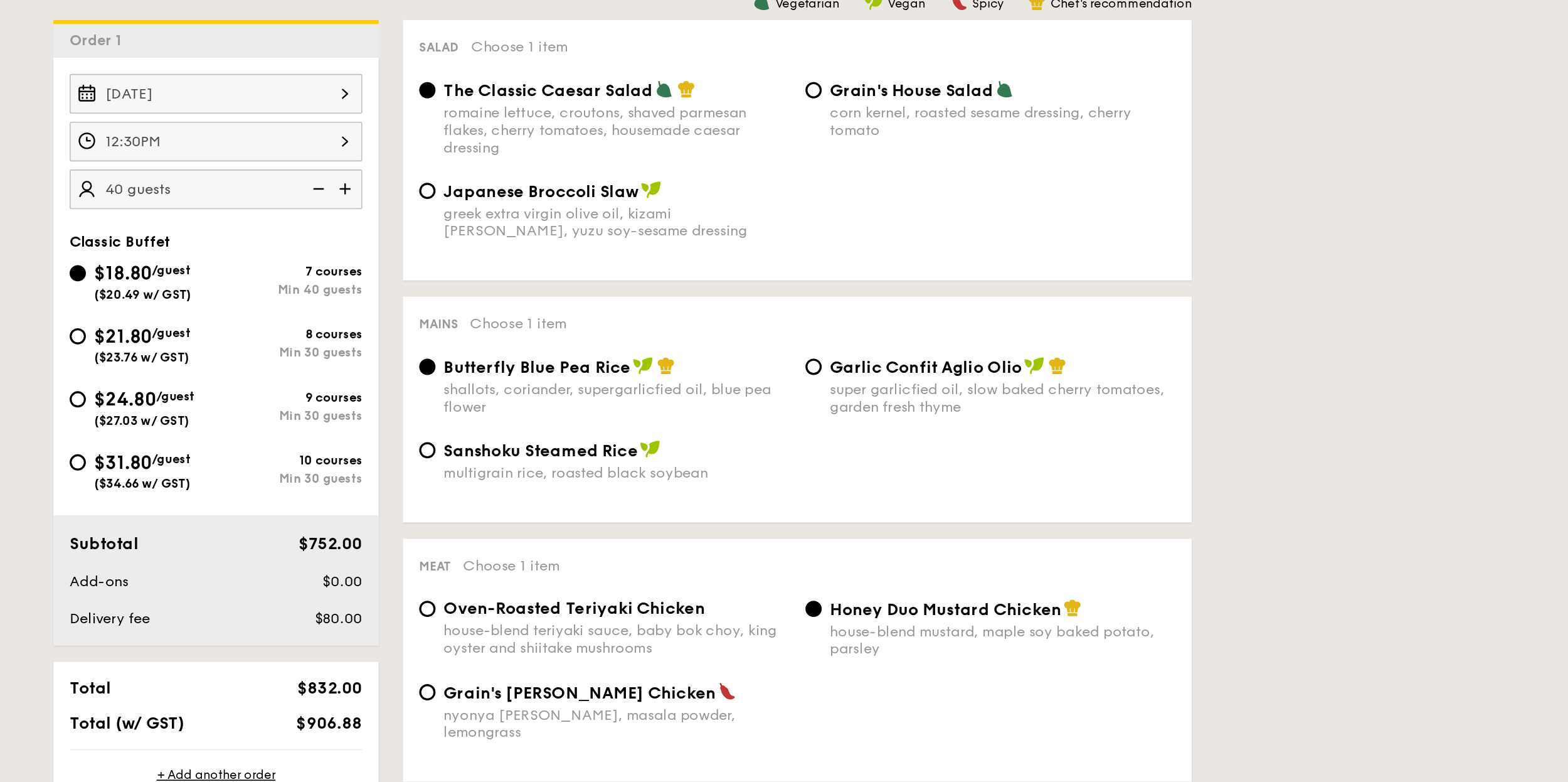
scroll to position [145, 0]
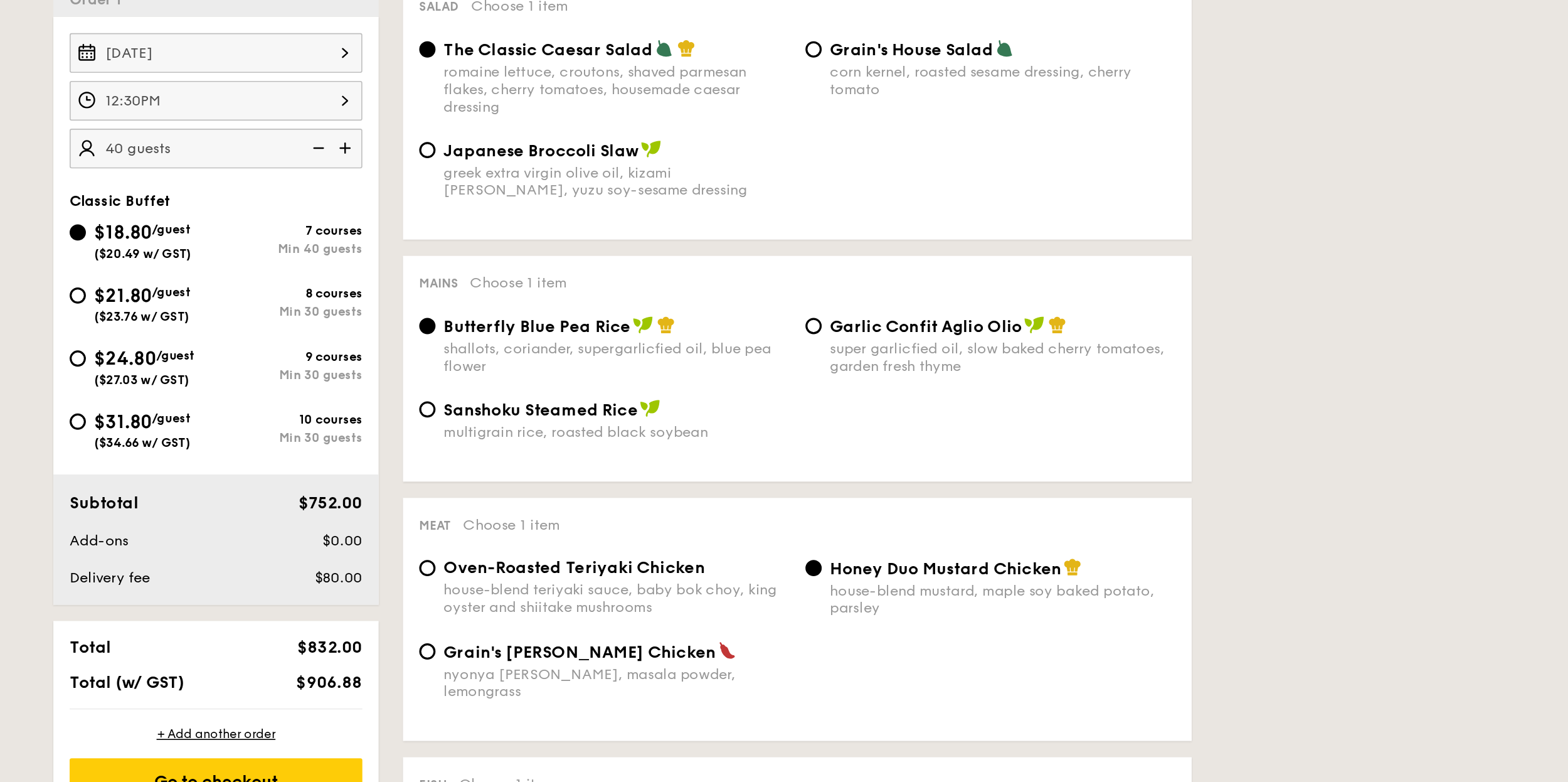
click at [595, 313] on img at bounding box center [595, 313] width 19 height 24
click at [596, 314] on img at bounding box center [595, 313] width 19 height 24
click at [592, 308] on img at bounding box center [595, 313] width 19 height 24
click at [527, 413] on div "$21.80 /guest ($23.76 w/ GST)" at bounding box center [488, 409] width 90 height 27
click at [453, 409] on input "$21.80 /guest ($23.76 w/ GST) 8 courses Min 30 guests" at bounding box center [448, 404] width 10 height 10
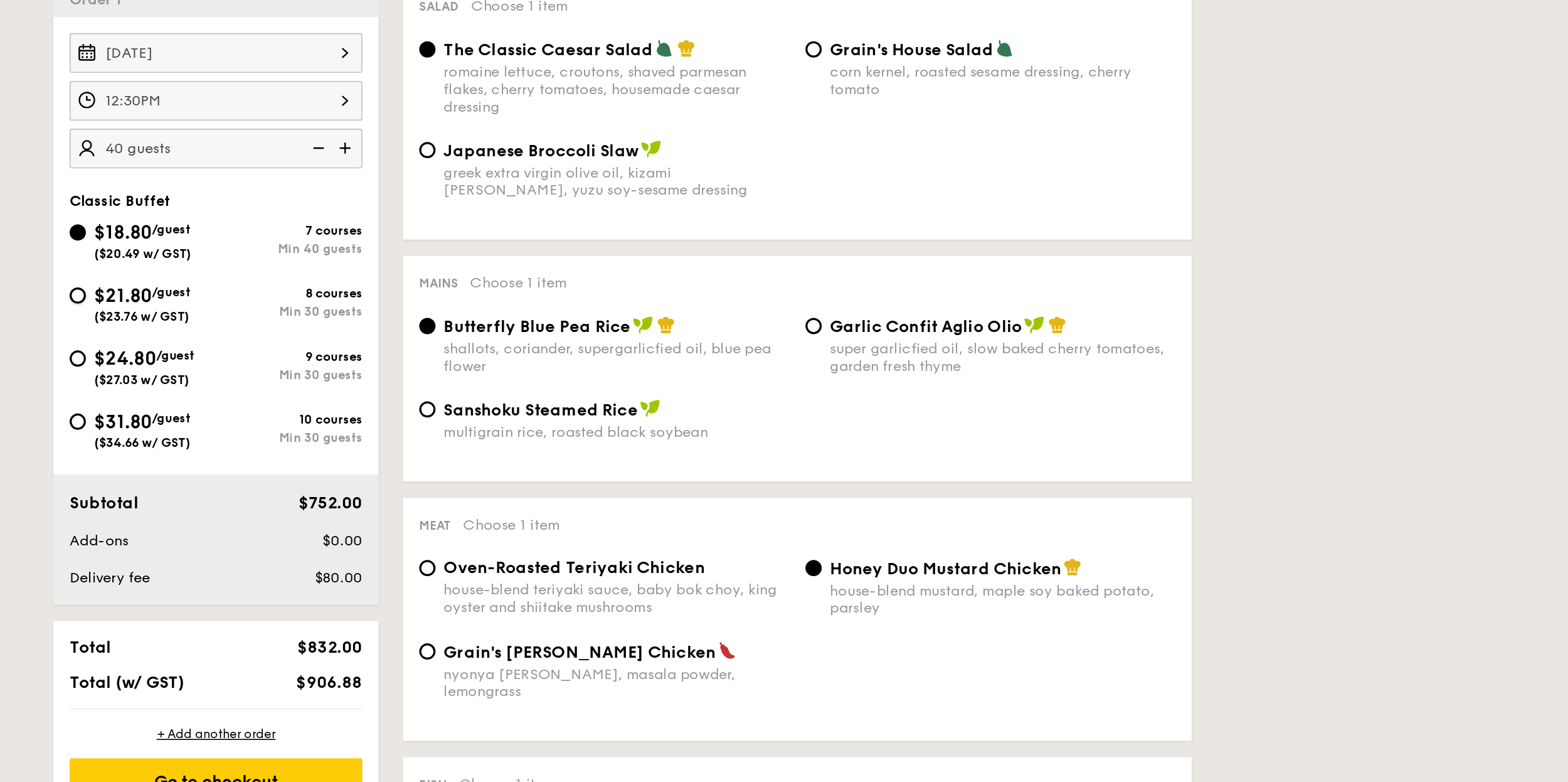
radio input "true"
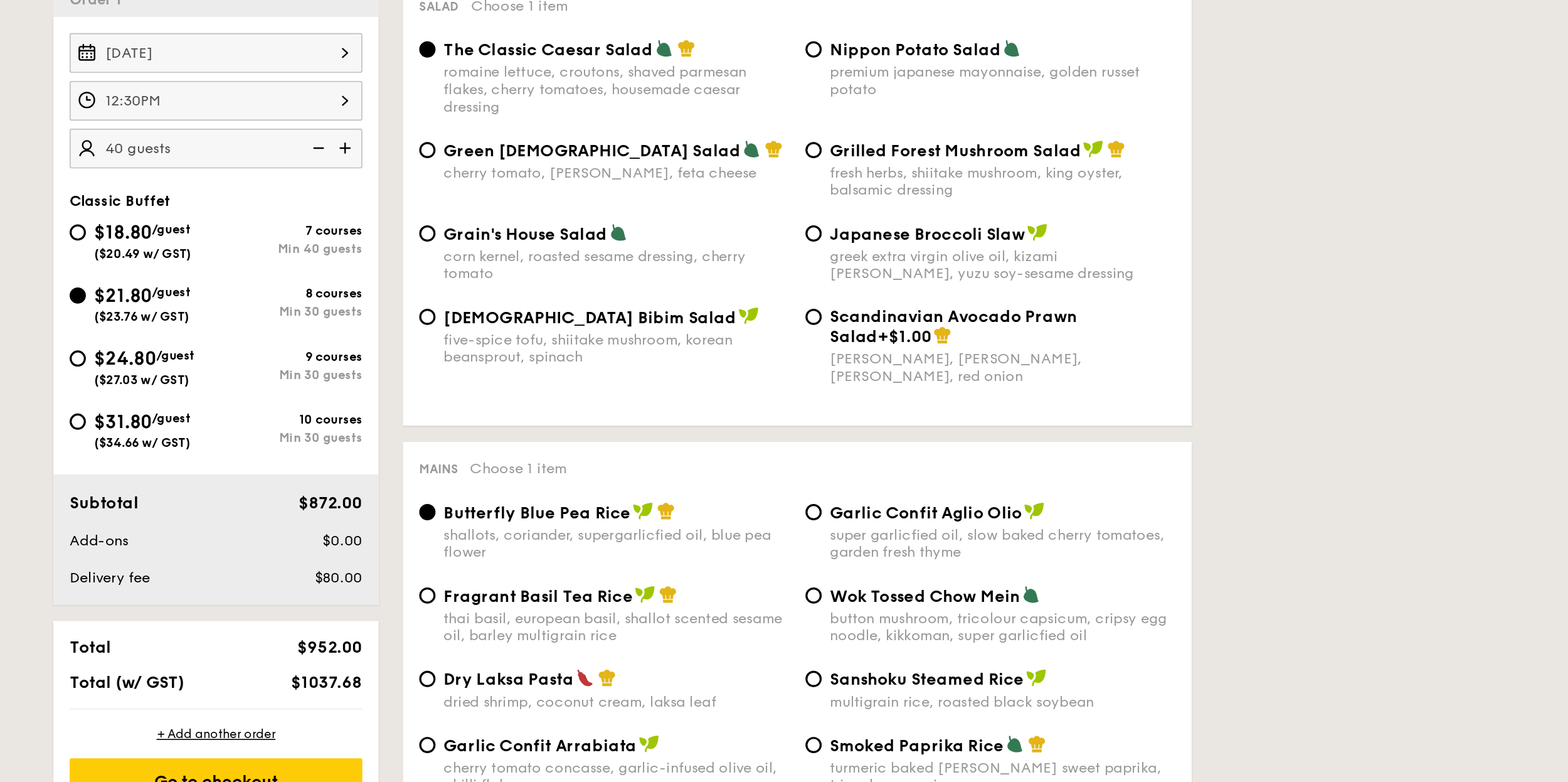
click at [590, 317] on img at bounding box center [595, 313] width 19 height 24
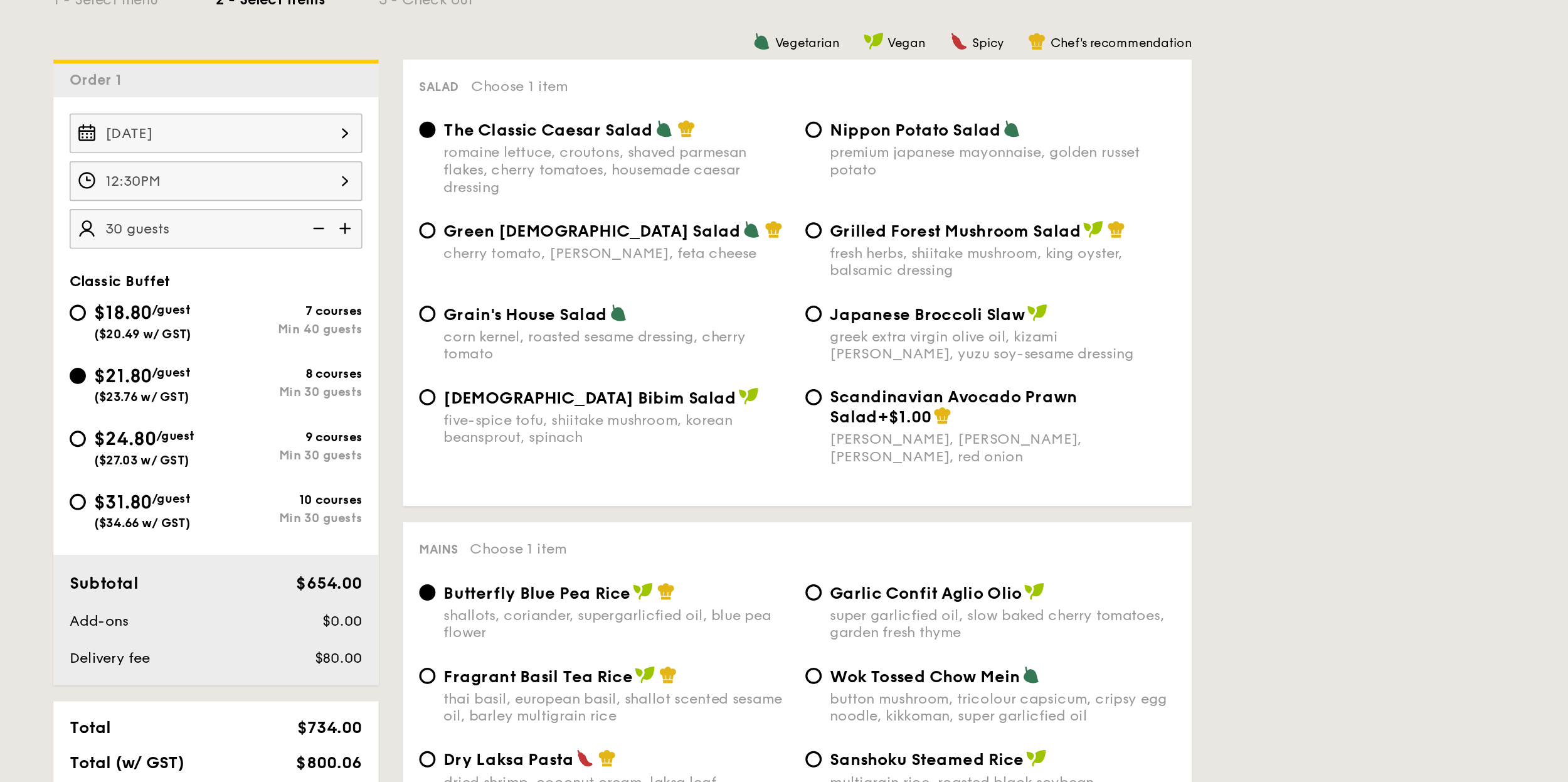
scroll to position [146, 0]
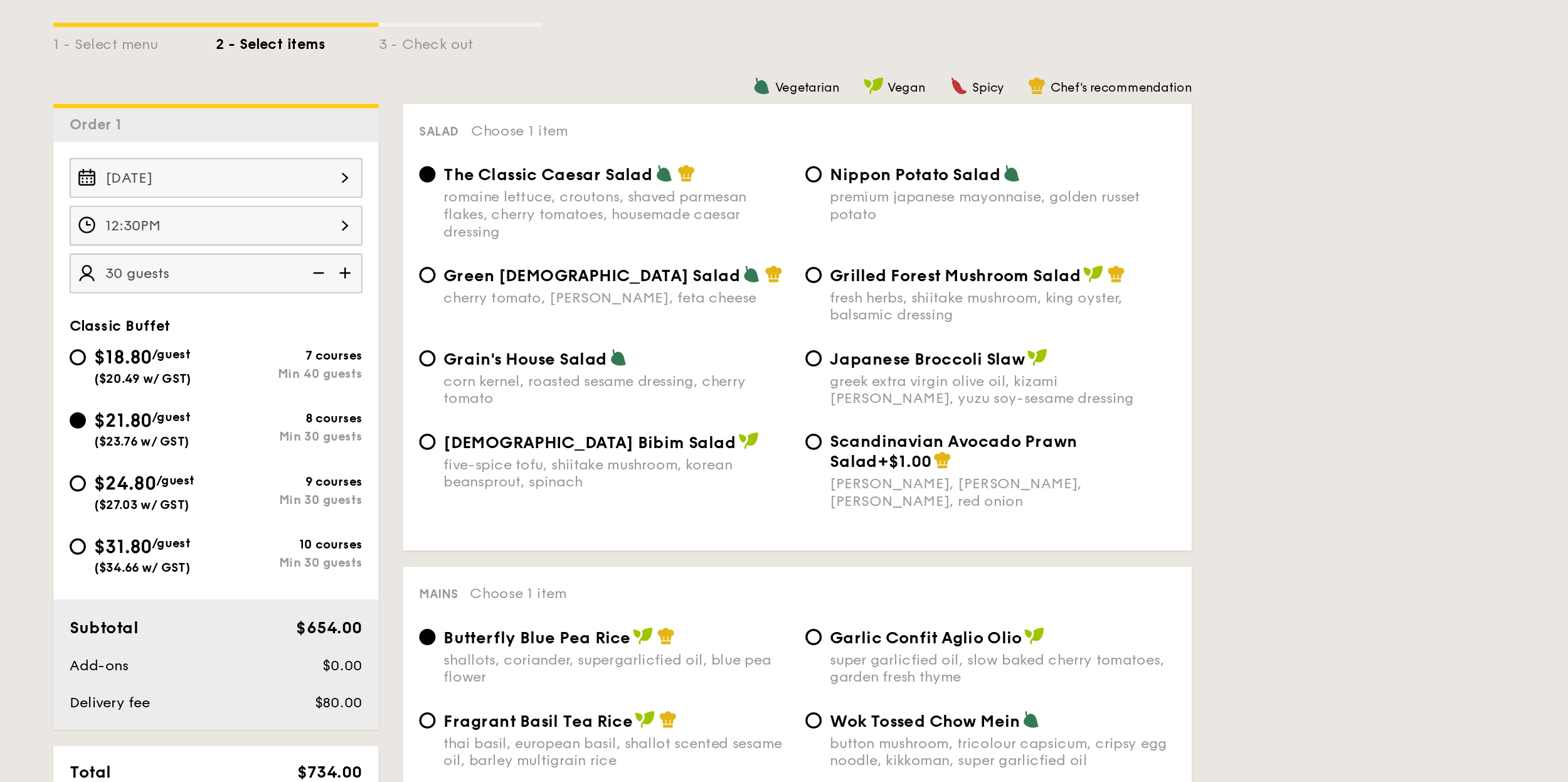
click at [616, 312] on img at bounding box center [614, 312] width 19 height 24
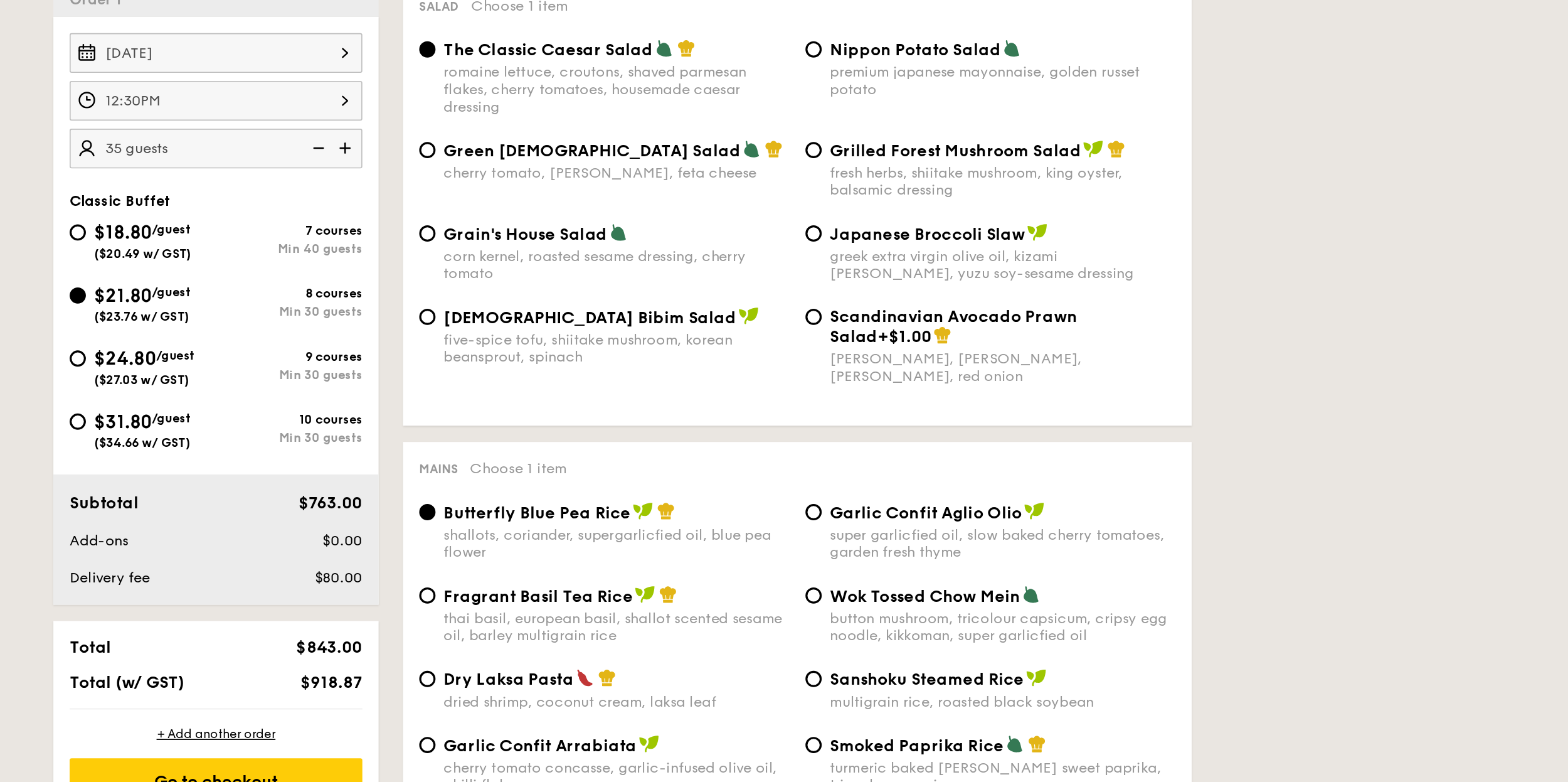
click at [591, 314] on img at bounding box center [595, 313] width 19 height 24
type input "30 guests"
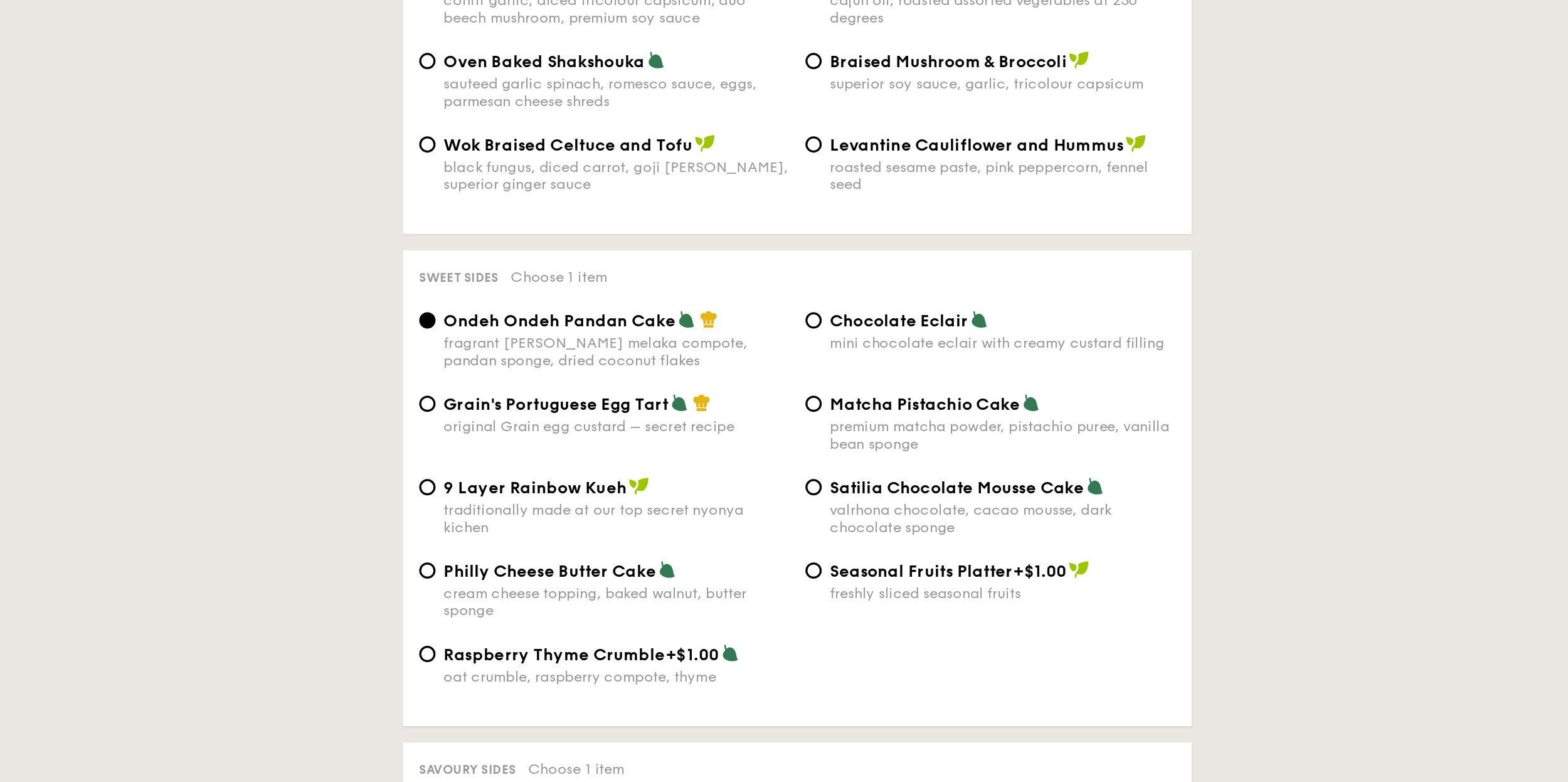
scroll to position [1462, 0]
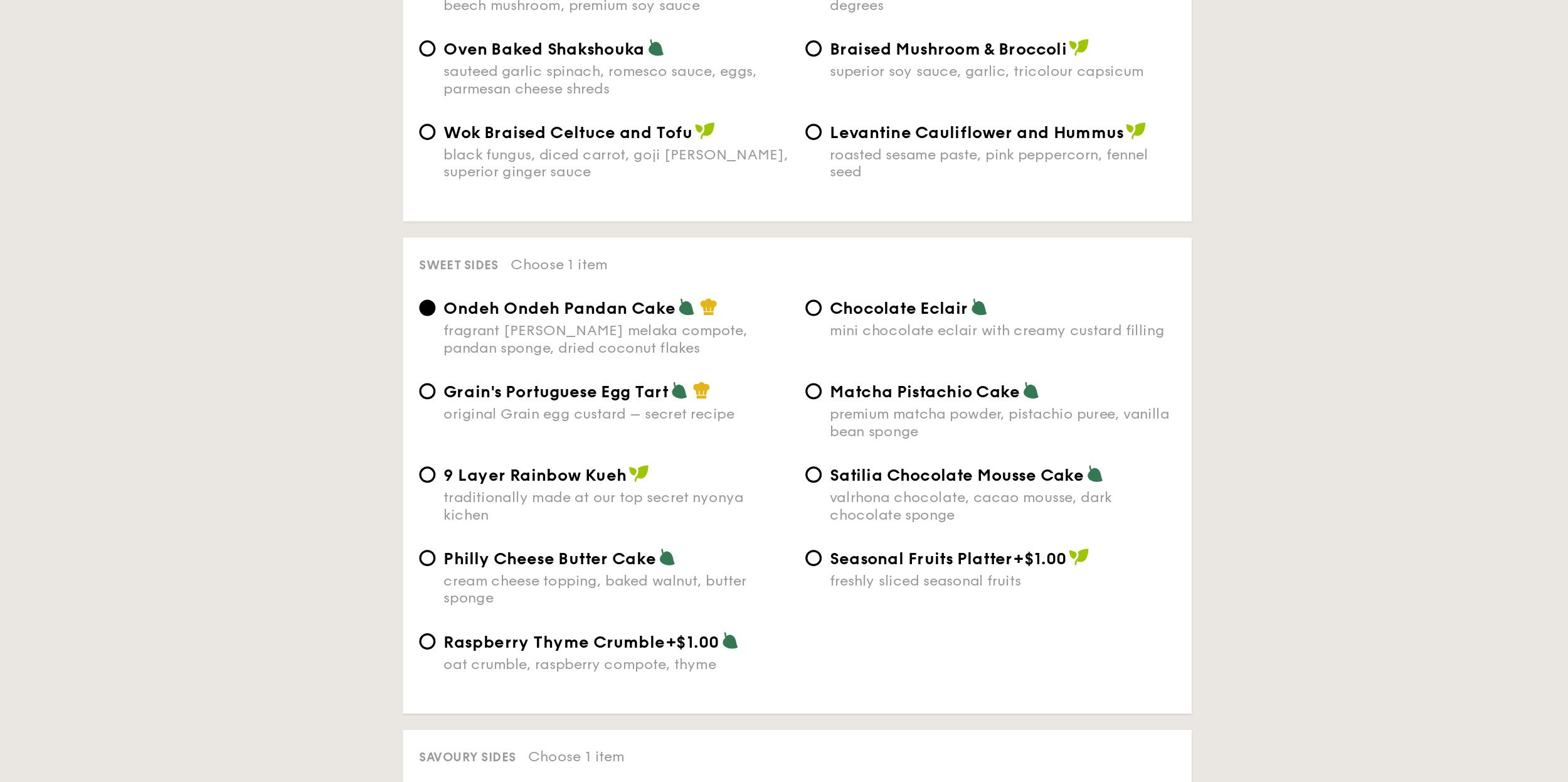
click at [1082, 557] on div "premium matcha powder, pistachio puree, vanilla bean sponge" at bounding box center [1018, 560] width 213 height 21
click at [907, 546] on input "Matcha Pistachio Cake premium matcha powder, pistachio puree, vanilla bean spon…" at bounding box center [902, 540] width 10 height 10
radio input "true"
click at [1082, 557] on div "premium matcha powder, pistachio puree, vanilla bean sponge" at bounding box center [1018, 560] width 213 height 21
click at [907, 546] on input "Matcha Pistachio Cake premium matcha powder, pistachio puree, vanilla bean spon…" at bounding box center [902, 540] width 10 height 10
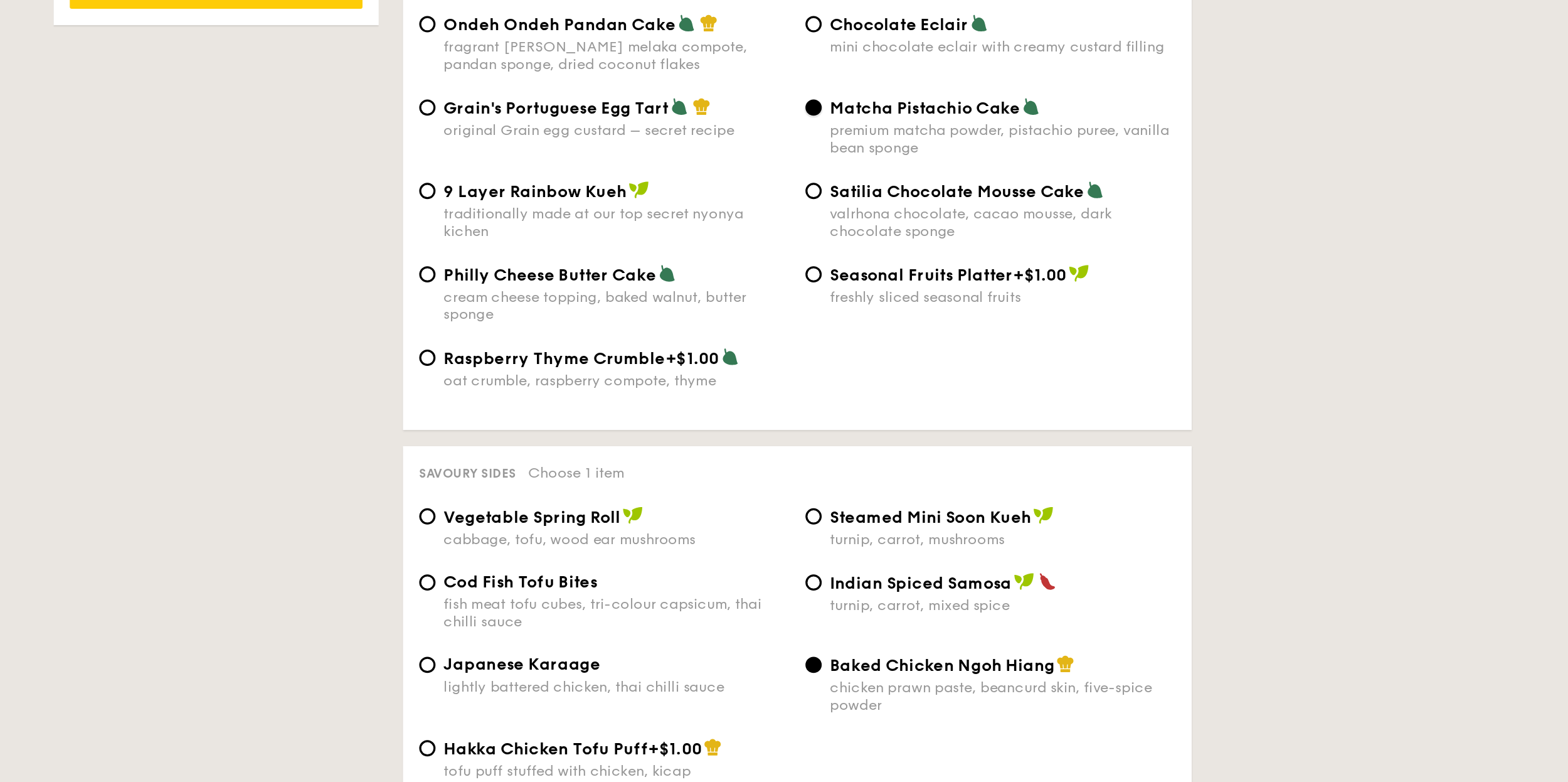
scroll to position [1692, 0]
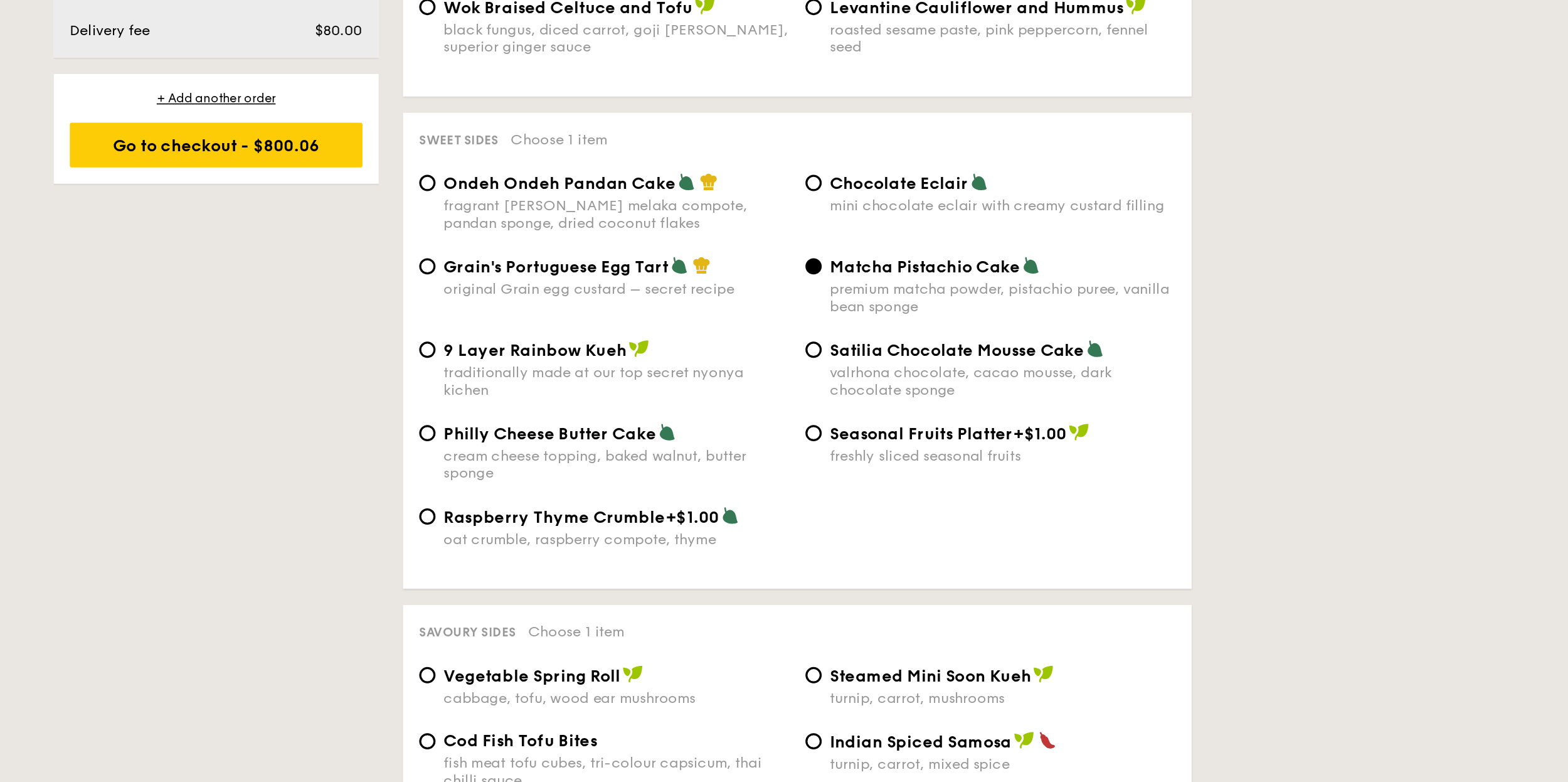
click at [715, 268] on div "fragrant [PERSON_NAME] melaka compote, pandan sponge, dried coconut flakes" at bounding box center [780, 279] width 213 height 21
click at [669, 258] on input "Ondeh Ondeh Pandan Cake fragrant [PERSON_NAME] melaka compote, pandan sponge, d…" at bounding box center [663, 259] width 10 height 10
radio input "true"
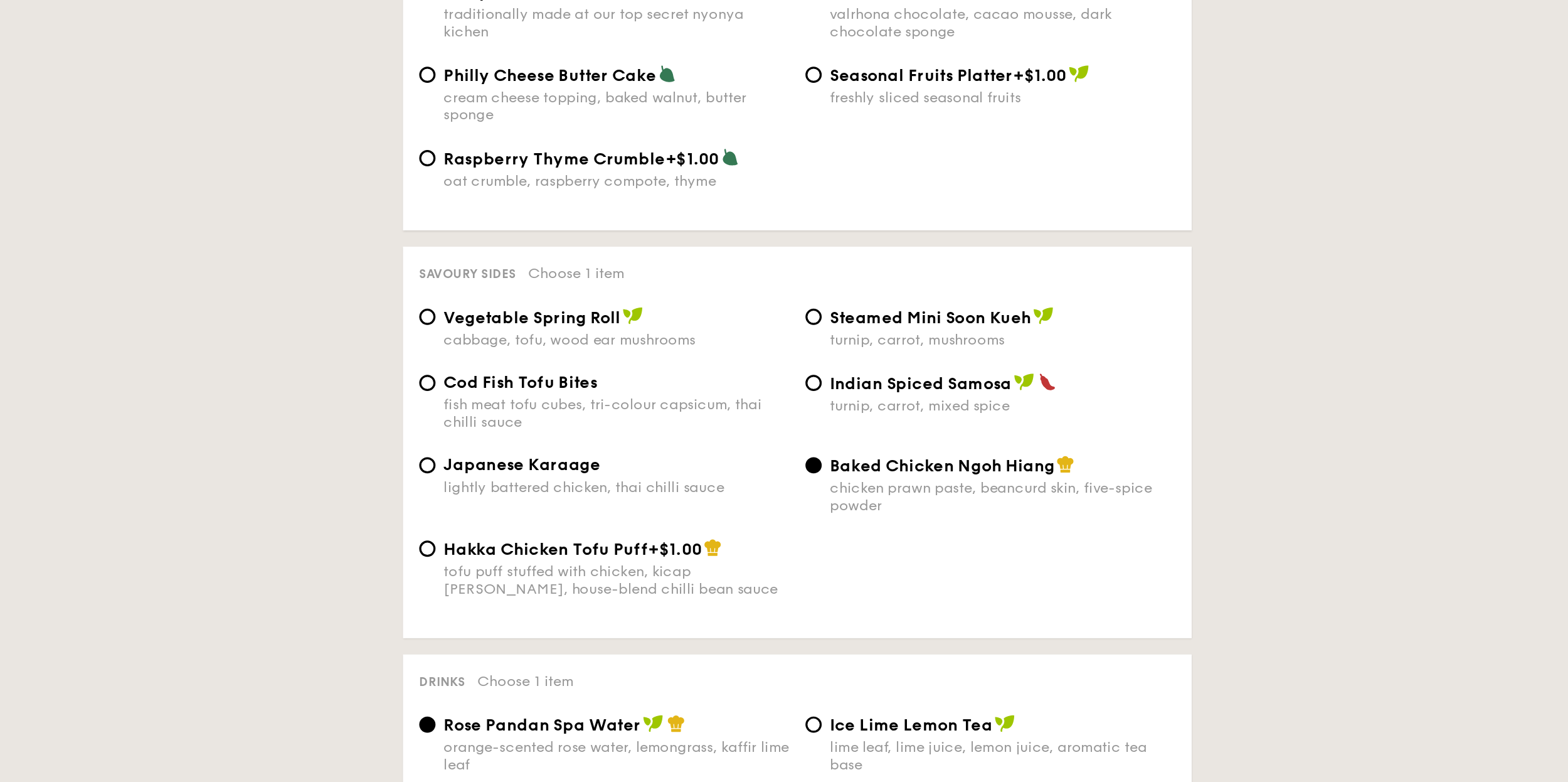
scroll to position [1771, 0]
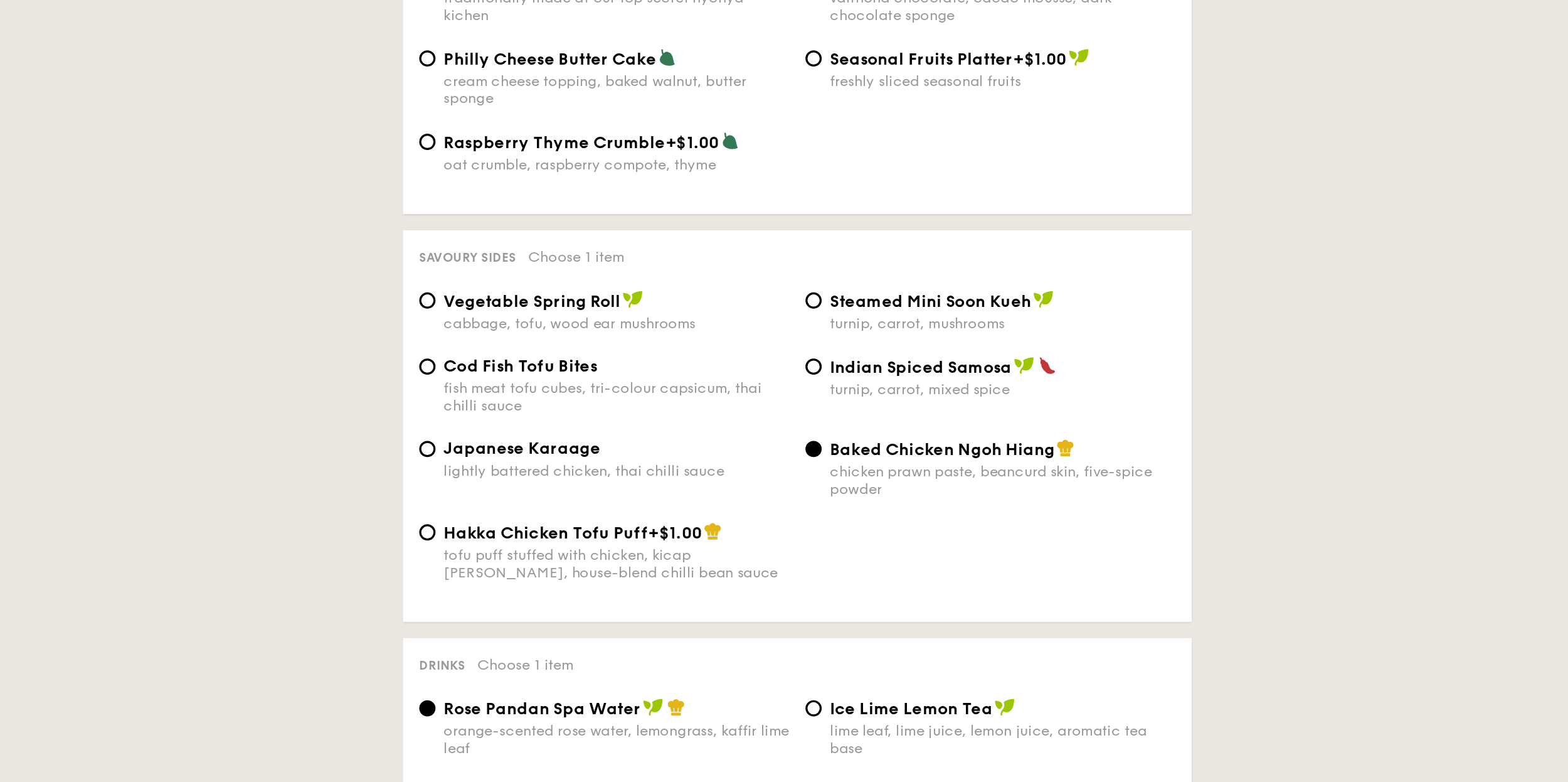
click at [940, 573] on span "Baked Chicken Ngoh Hiang" at bounding box center [981, 577] width 139 height 12
click at [907, 573] on input "Baked Chicken Ngoh Hiang chicken prawn paste, beancurd skin, five-spice powder" at bounding box center [902, 577] width 10 height 10
click at [718, 494] on div "cabbage, tofu, wood ear mushrooms" at bounding box center [780, 498] width 213 height 11
click at [669, 489] on input "Vegetable Spring Roll cabbage, tofu, wood ear mushrooms" at bounding box center [663, 485] width 10 height 10
radio input "true"
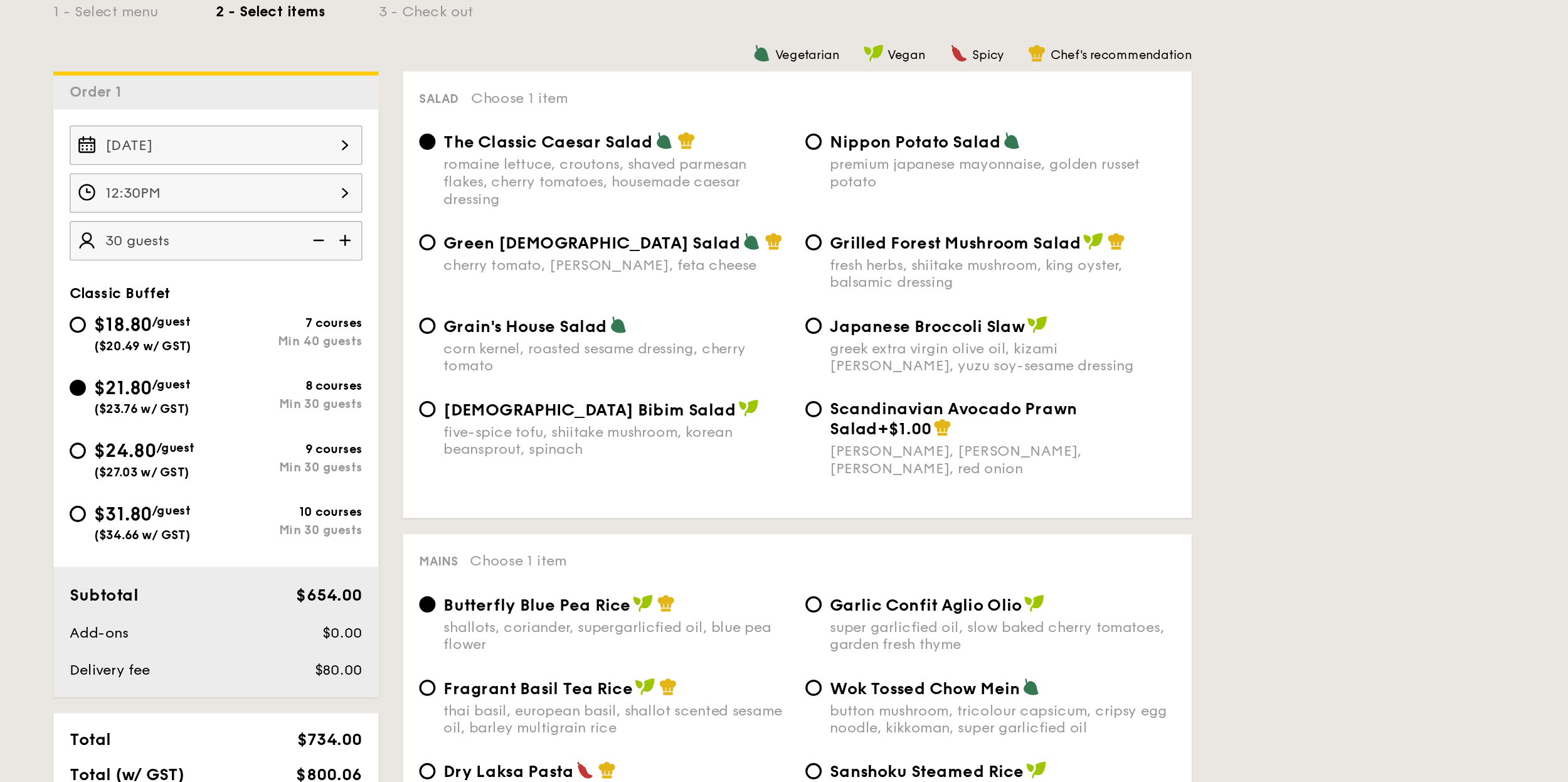
scroll to position [305, 0]
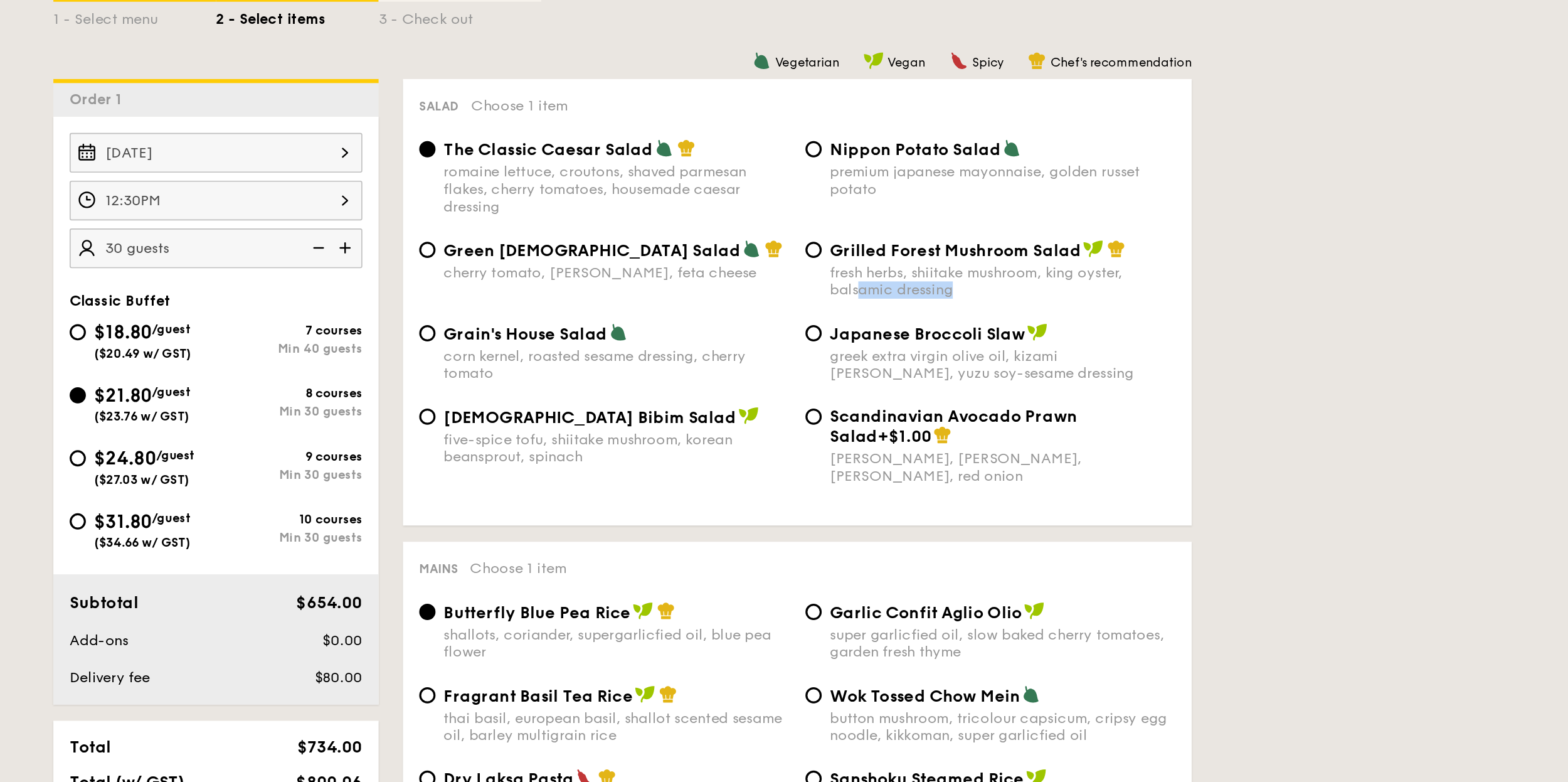
drag, startPoint x: 935, startPoint y: 186, endPoint x: 928, endPoint y: 179, distance: 9.9
click at [928, 180] on div "fresh herbs, shiitake mushroom, king oyster, balsamic dressing" at bounding box center [1018, 174] width 213 height 21
click at [907, 160] on input "Grilled Forest Mushroom Salad fresh herbs, shiitake mushroom, king oyster, bals…" at bounding box center [902, 154] width 10 height 10
radio input "true"
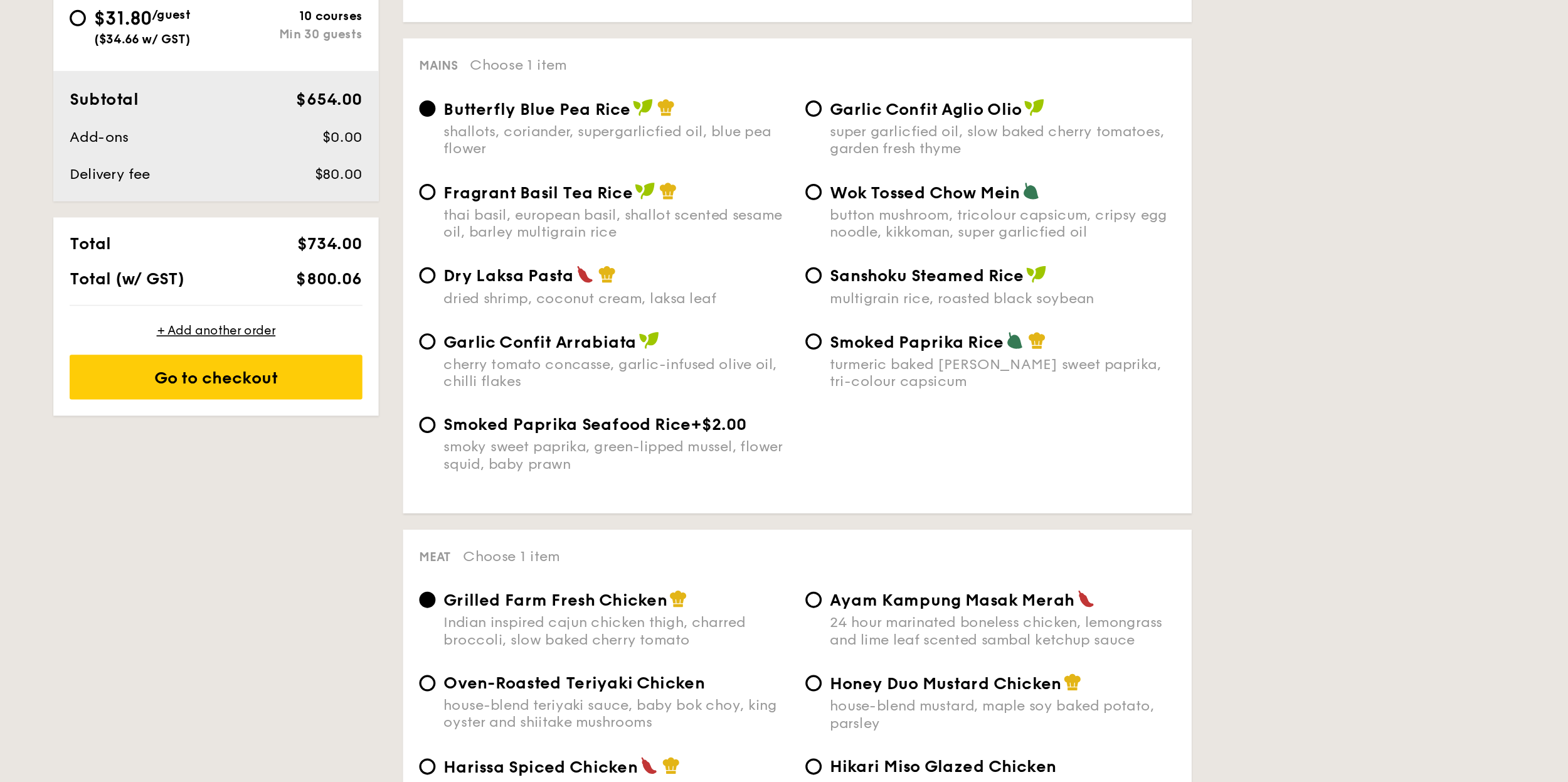
scroll to position [314, 0]
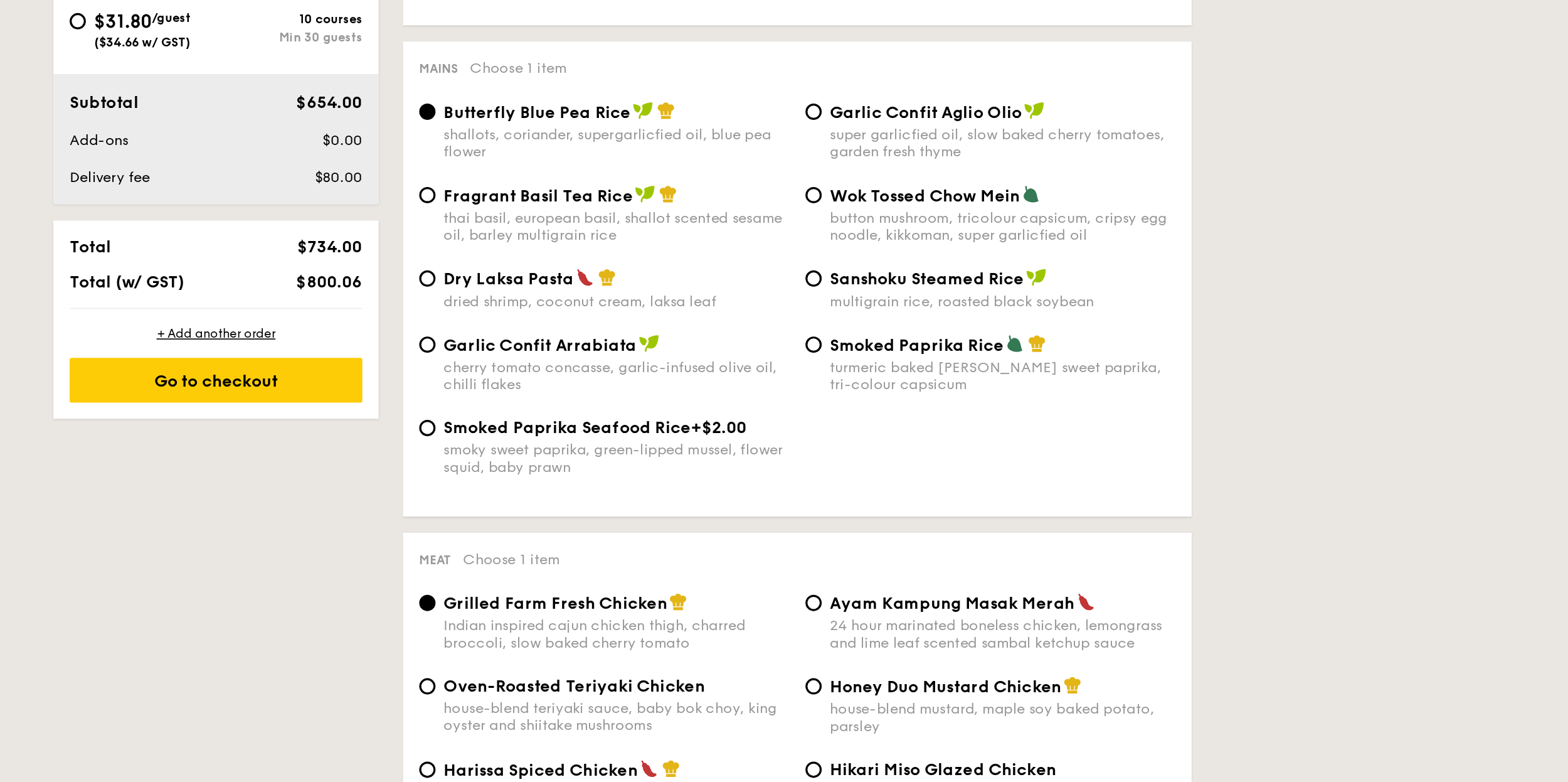
click at [936, 439] on div "button mushroom, tricolour capsicum, cripsy egg noodle, kikkoman, super garlicf…" at bounding box center [1018, 439] width 213 height 21
click at [907, 425] on input "Wok Tossed Chow Mein button mushroom, tricolour capsicum, cripsy egg noodle, ki…" at bounding box center [902, 419] width 10 height 10
radio input "true"
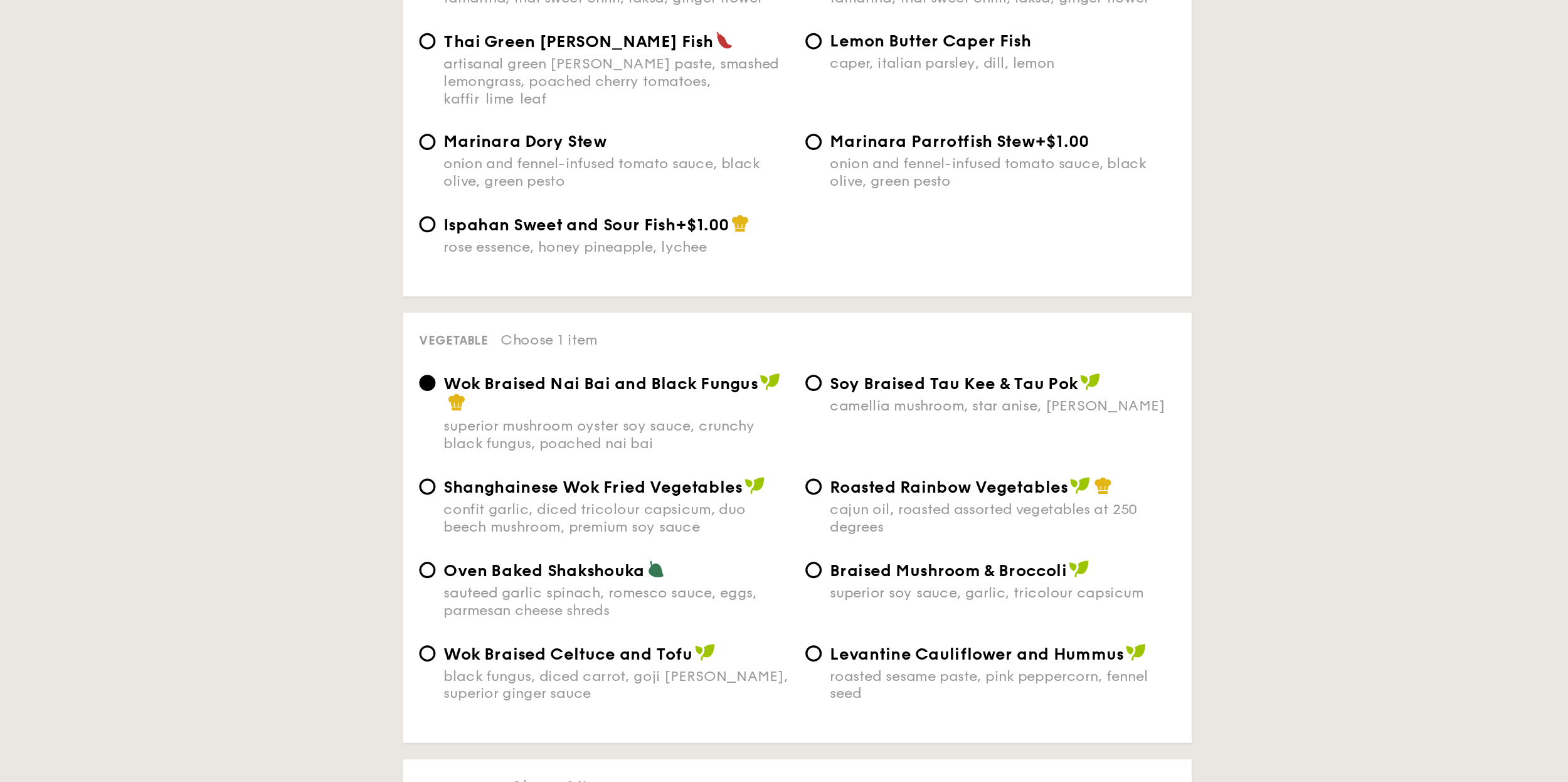
scroll to position [1166, 0]
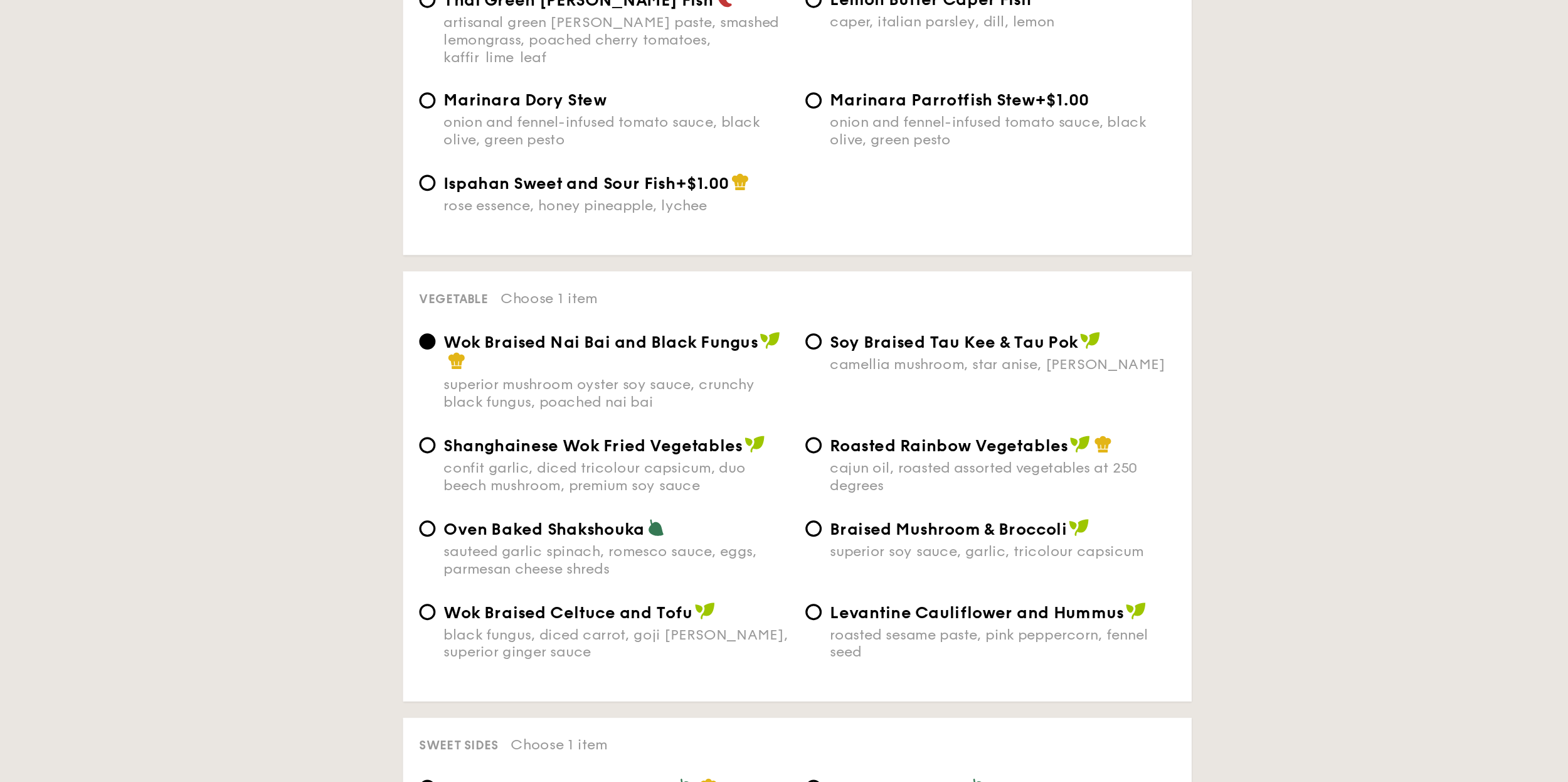
click at [772, 634] on div "sauteed garlic spinach, romesco sauce, eggs, parmesan cheese shreds" at bounding box center [780, 645] width 213 height 21
click at [669, 622] on input "Oven Baked Shakshouka sauteed garlic spinach, romesco sauce, eggs, parmesan che…" at bounding box center [663, 625] width 10 height 10
radio input "true"
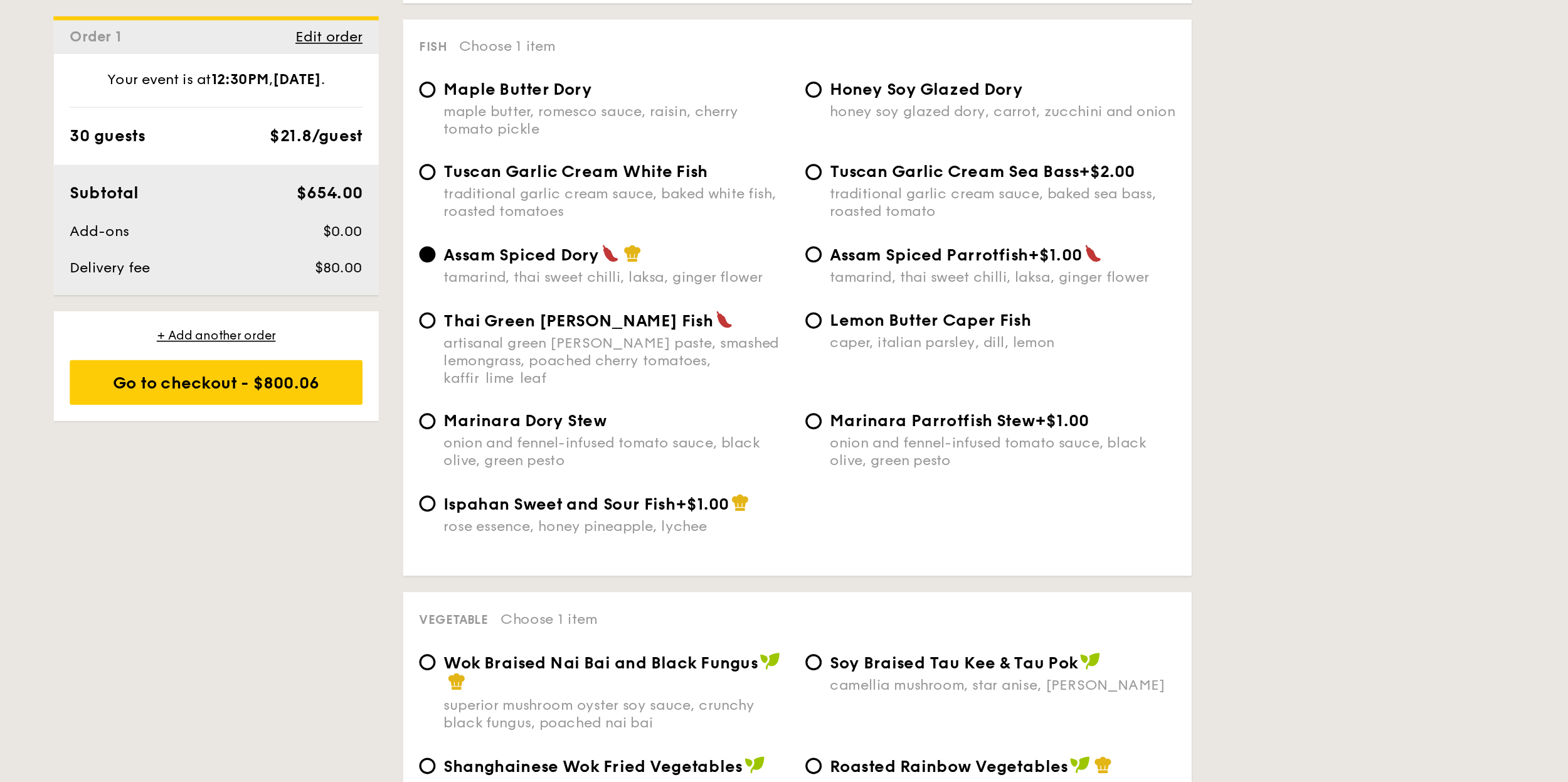
scroll to position [1243, 0]
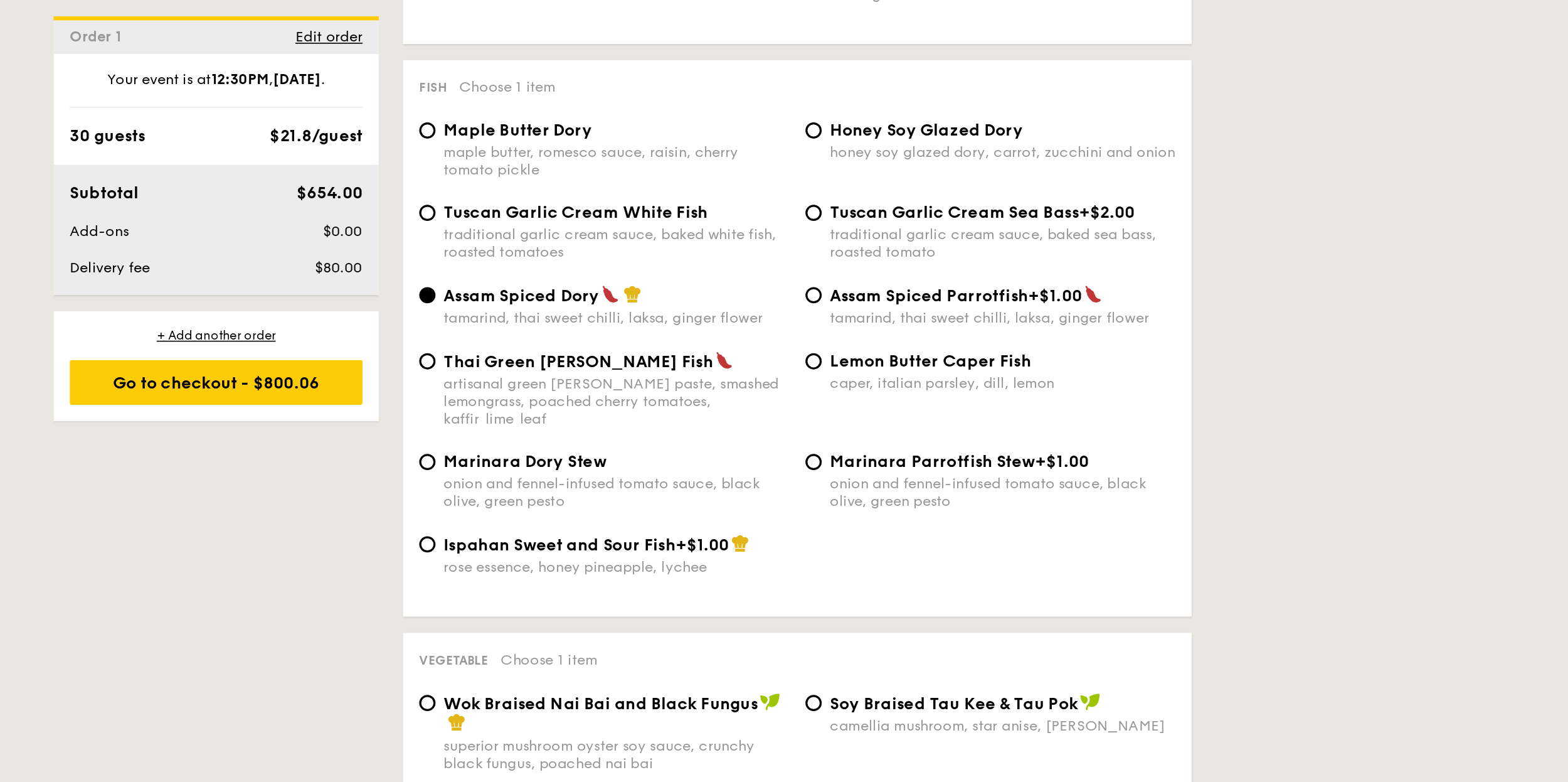
click at [754, 76] on span "Maple Butter Dory" at bounding box center [719, 80] width 92 height 12
click at [669, 76] on input "Maple Butter Dory maple butter, romesco sauce, raisin, cherry tomato pickle" at bounding box center [663, 81] width 10 height 10
radio input "true"
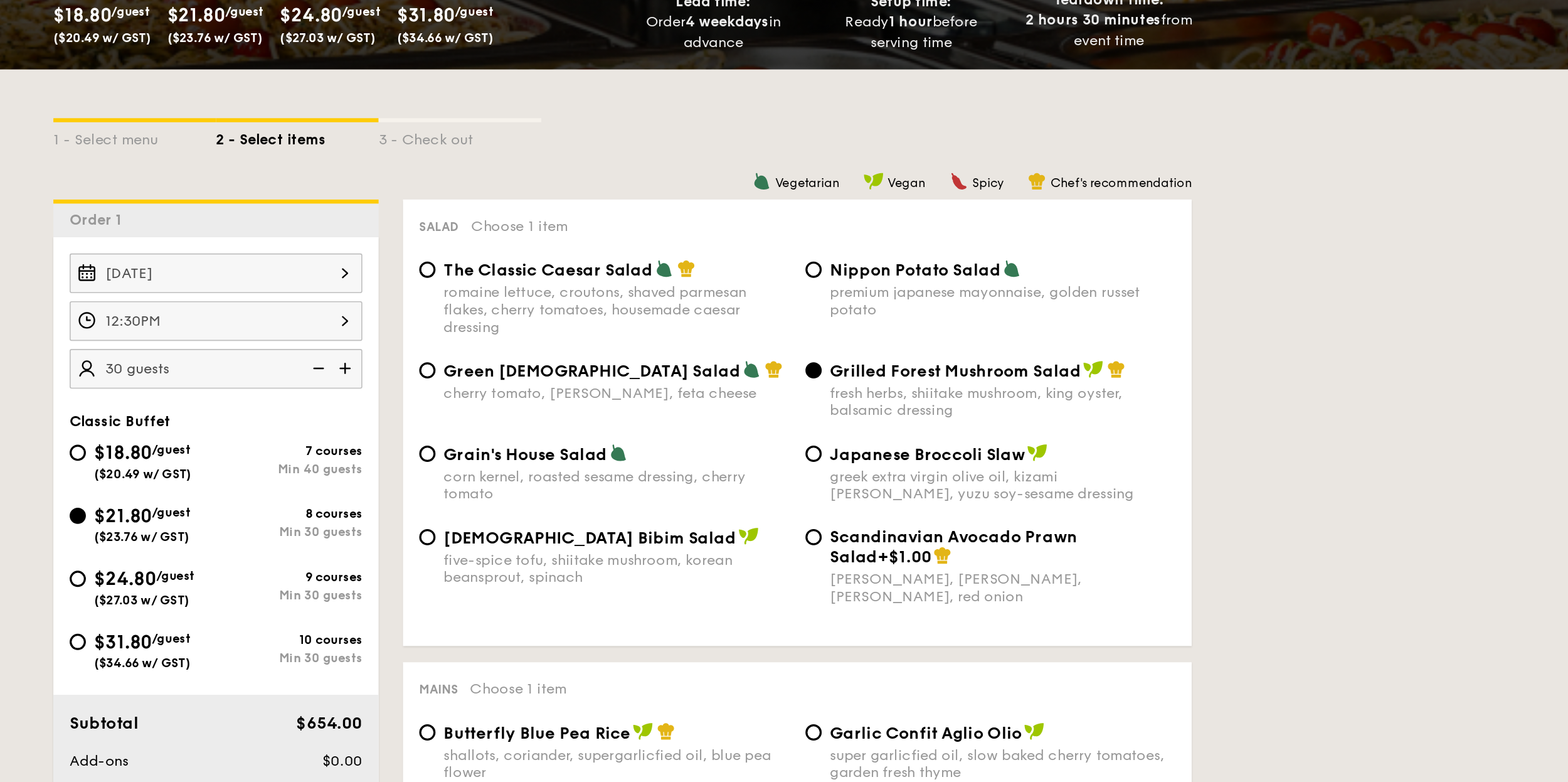
scroll to position [153, 0]
